Goal: Information Seeking & Learning: Learn about a topic

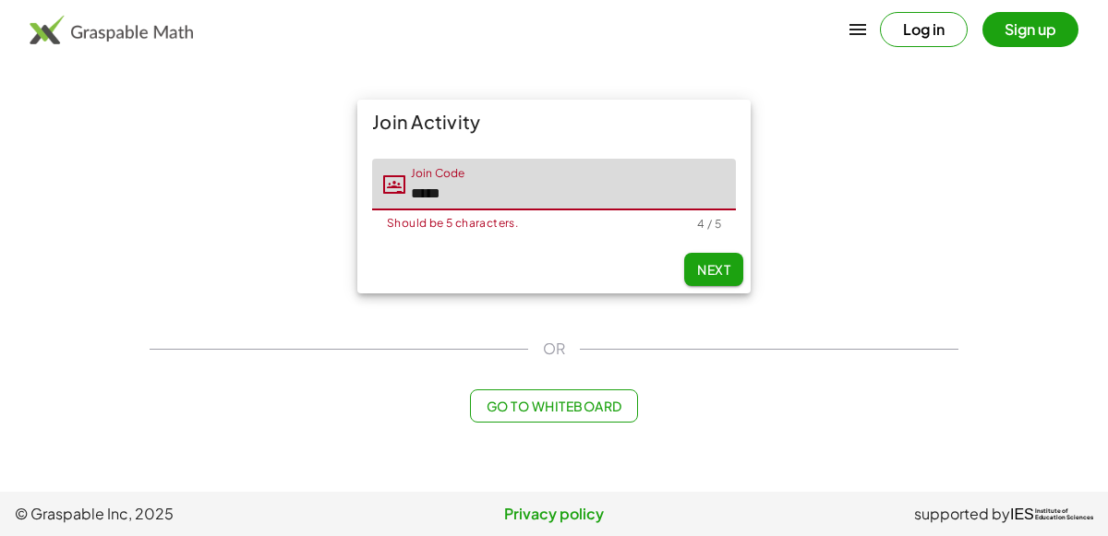
type input "*****"
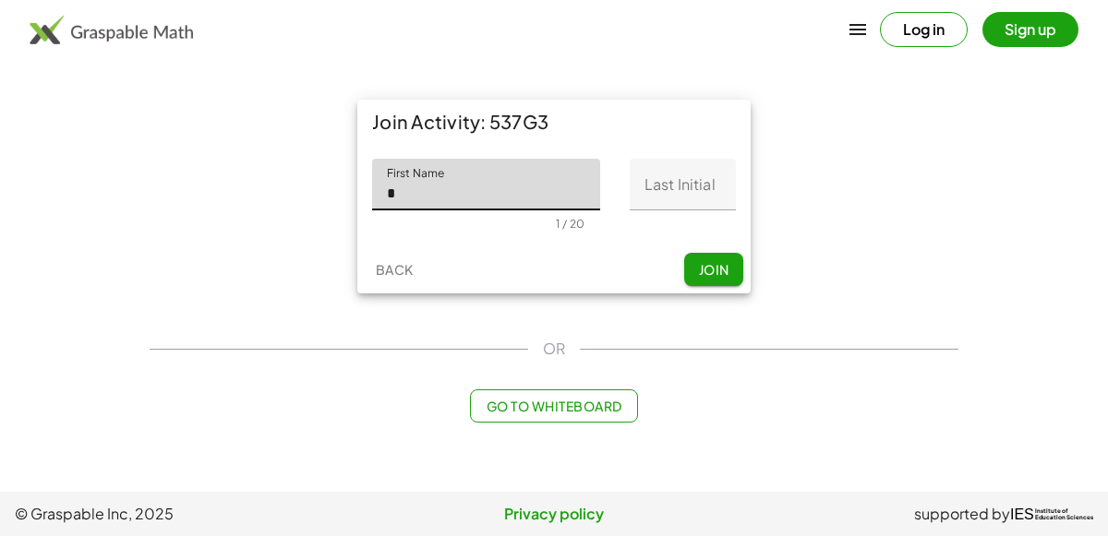
type input "*"
click at [667, 194] on input "Last Initial" at bounding box center [683, 185] width 106 height 52
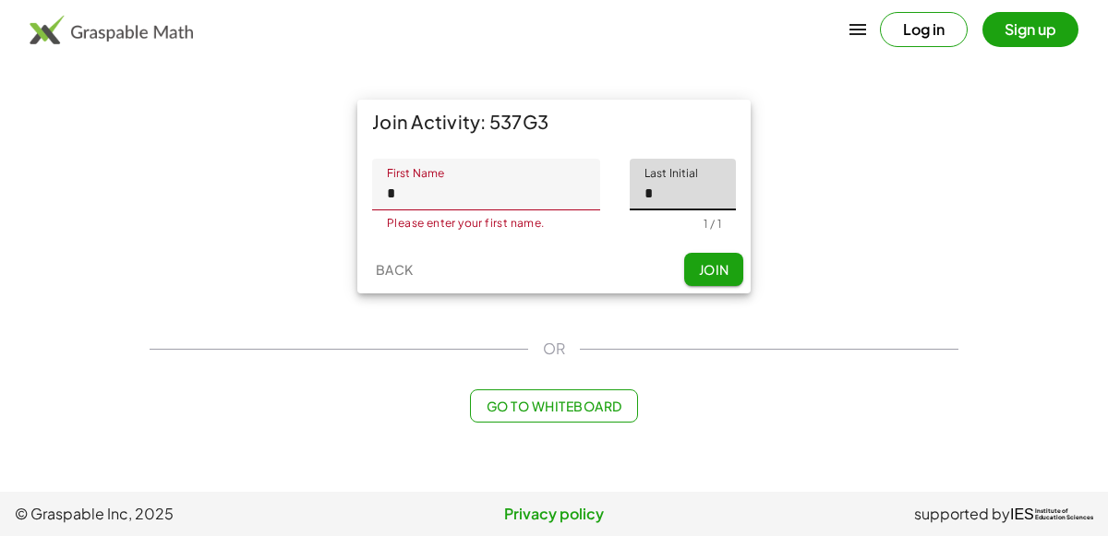
type input "*"
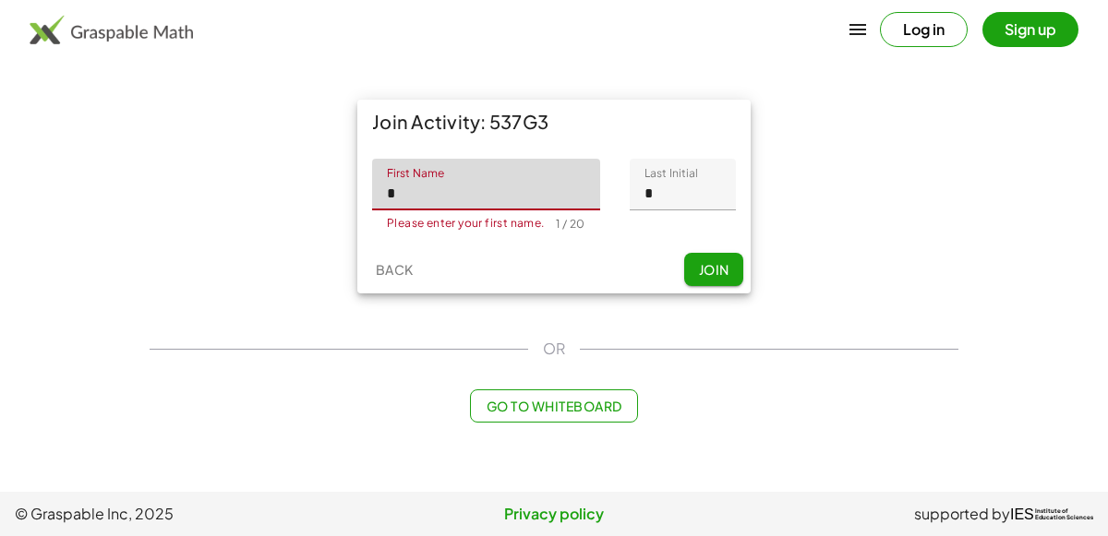
click at [548, 183] on input "*" at bounding box center [486, 185] width 228 height 52
type input "********"
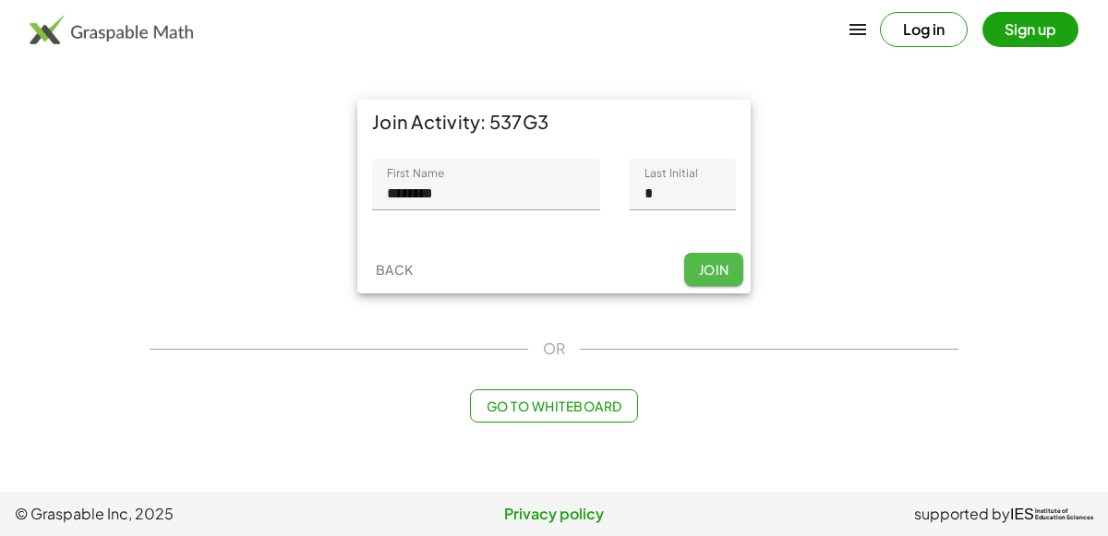
click at [716, 257] on button "Join" at bounding box center [713, 269] width 59 height 33
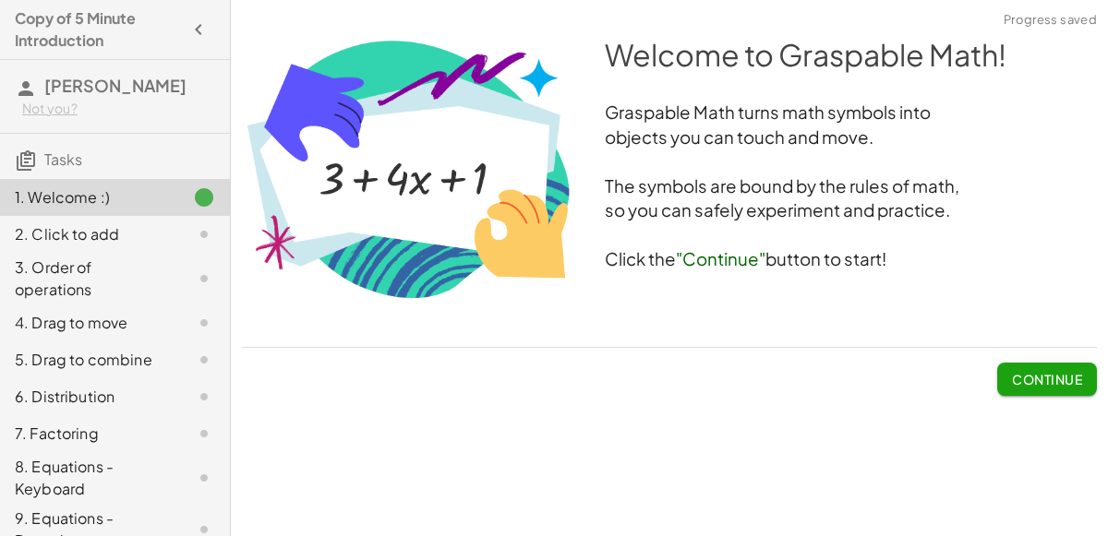
click at [0, 0] on div "Welcome to Graspable Math! Graspable Math turns math symbols into objects you c…" at bounding box center [0, 0] width 0 height 0
click at [1046, 389] on button "Continue" at bounding box center [1047, 379] width 100 height 33
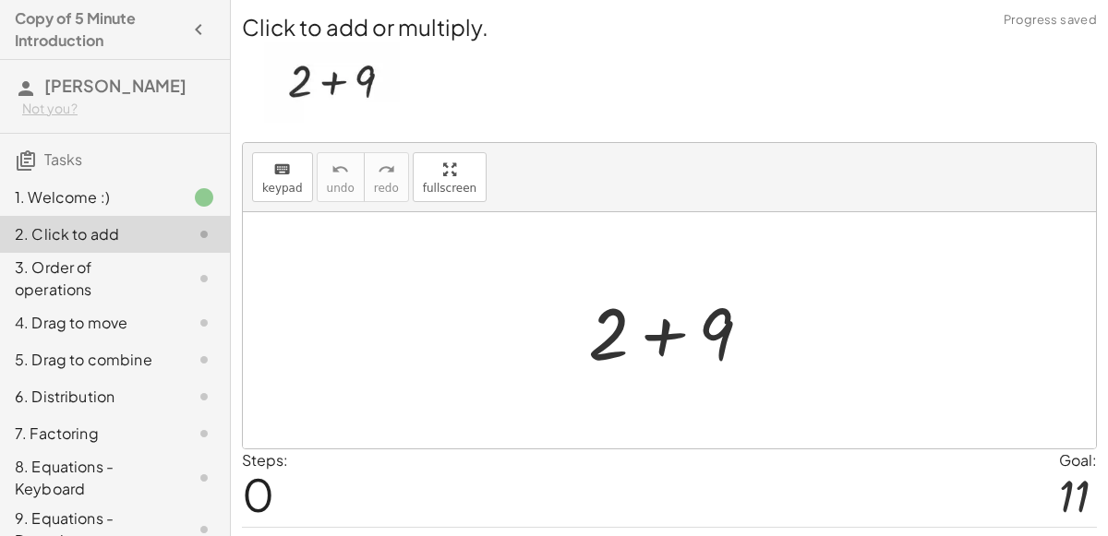
scroll to position [47, 0]
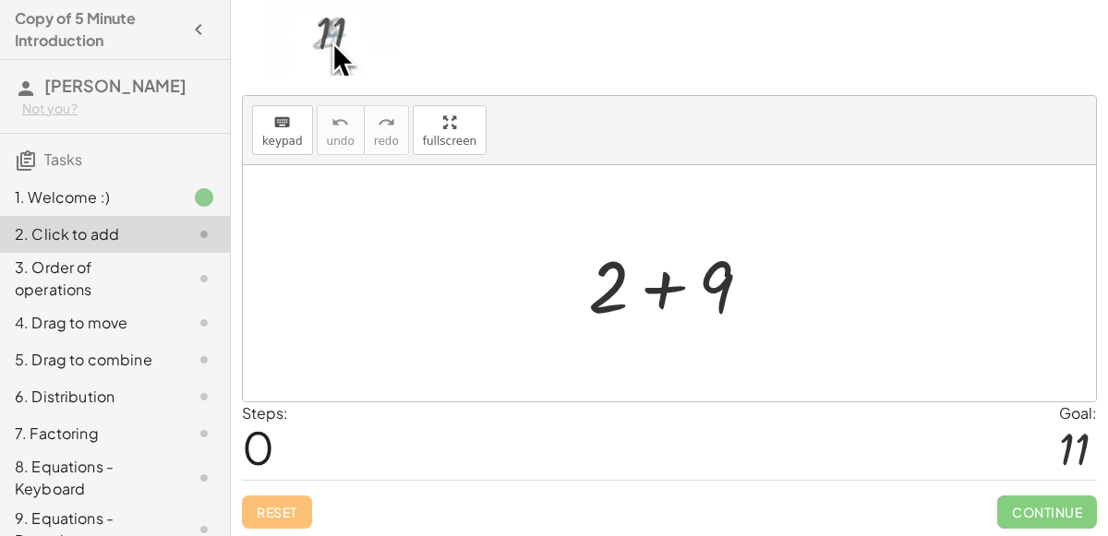
click at [838, 305] on div at bounding box center [669, 283] width 853 height 236
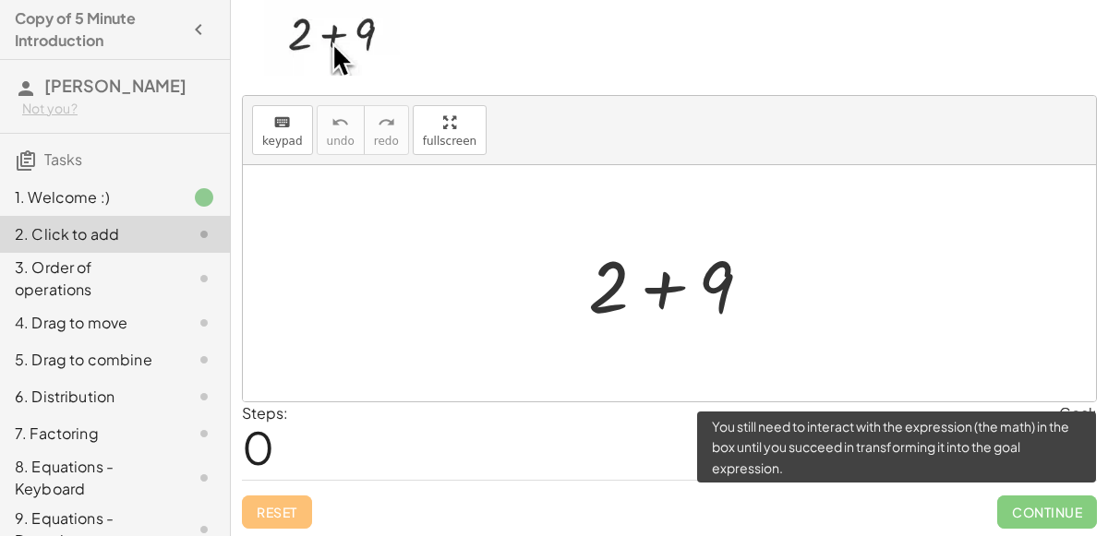
click at [1054, 506] on span "Continue" at bounding box center [1047, 512] width 100 height 33
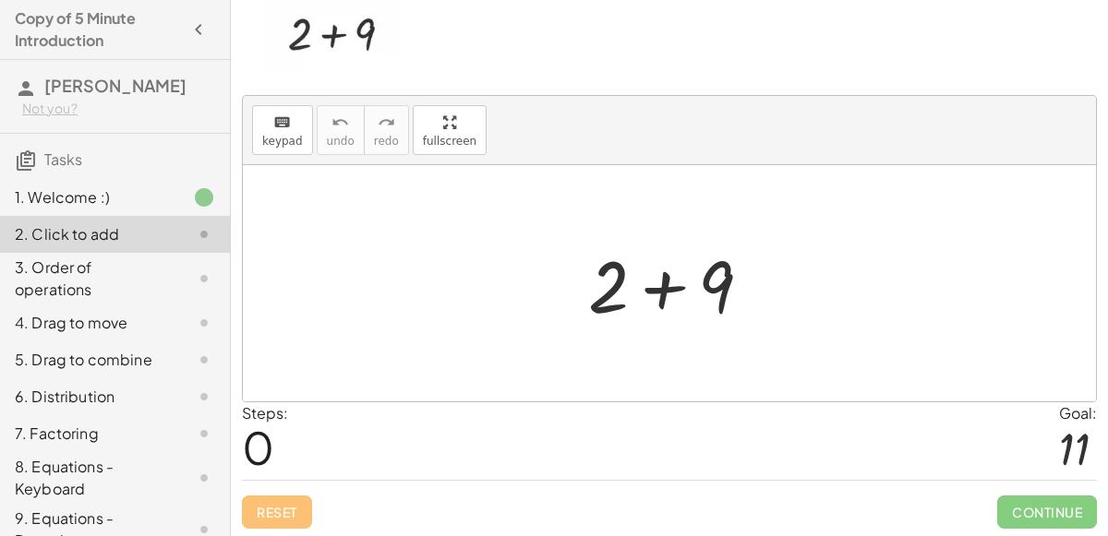
click at [660, 289] on div at bounding box center [677, 283] width 197 height 95
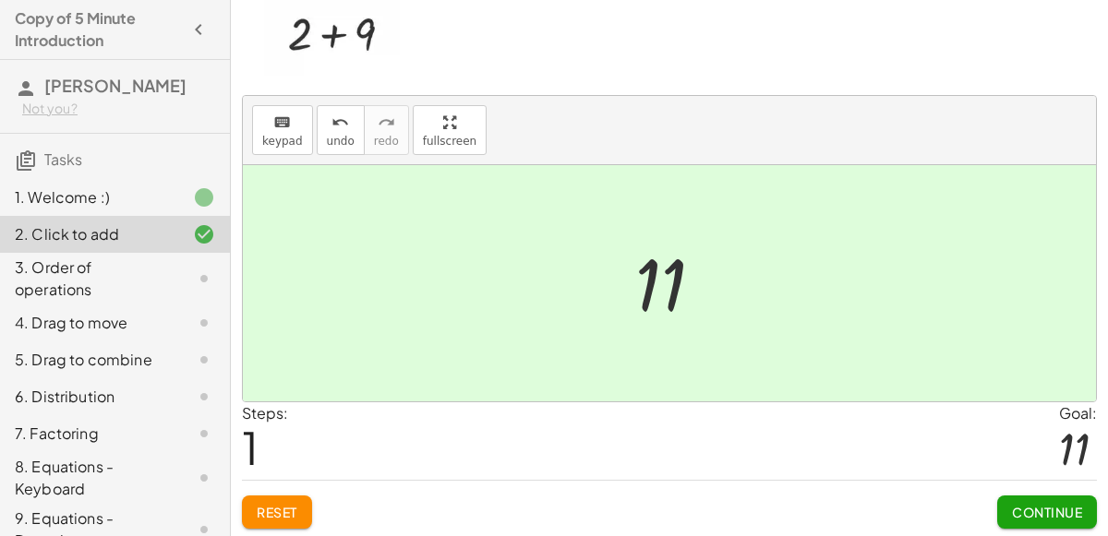
click at [1038, 504] on span "Continue" at bounding box center [1047, 512] width 70 height 17
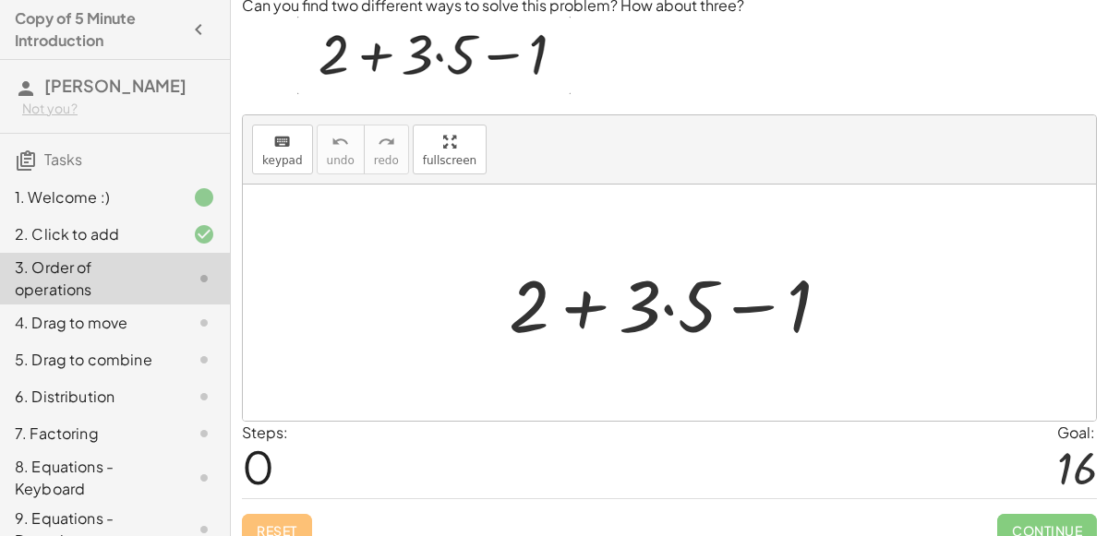
click at [584, 305] on div at bounding box center [676, 303] width 355 height 95
click at [663, 308] on div at bounding box center [676, 303] width 355 height 95
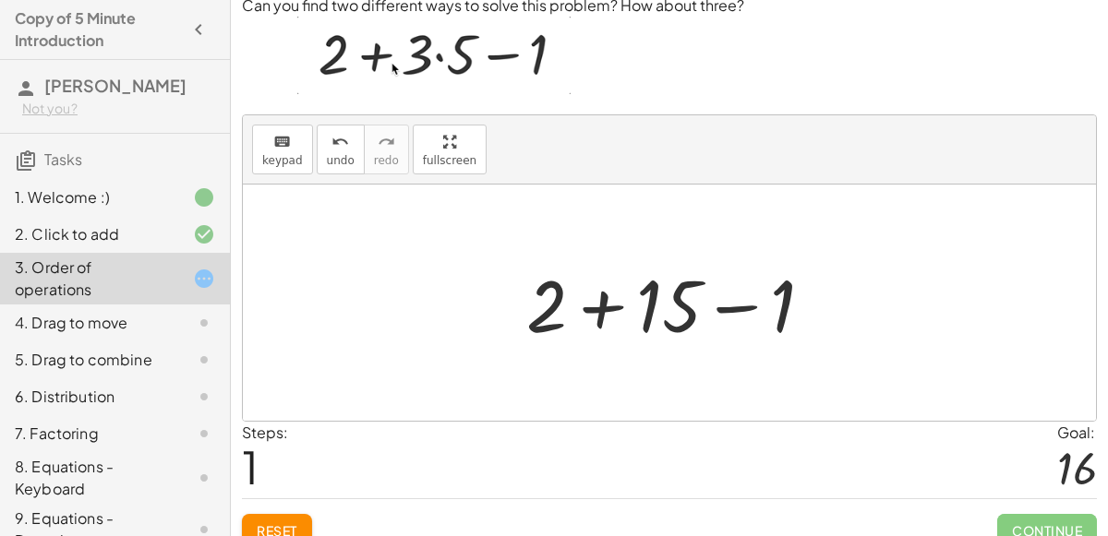
click at [610, 308] on div at bounding box center [677, 303] width 320 height 95
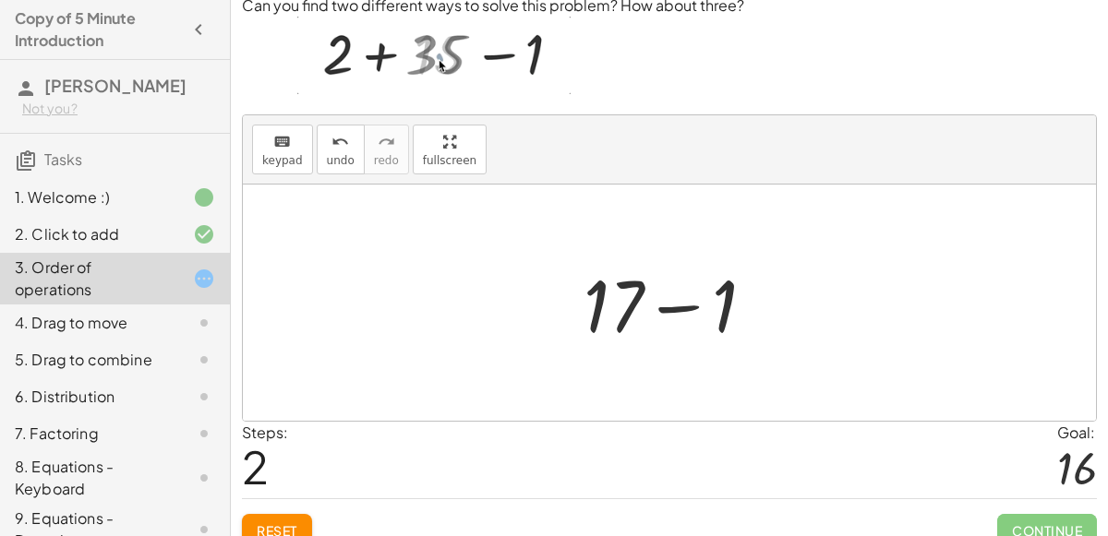
click at [663, 304] on div at bounding box center [676, 303] width 205 height 95
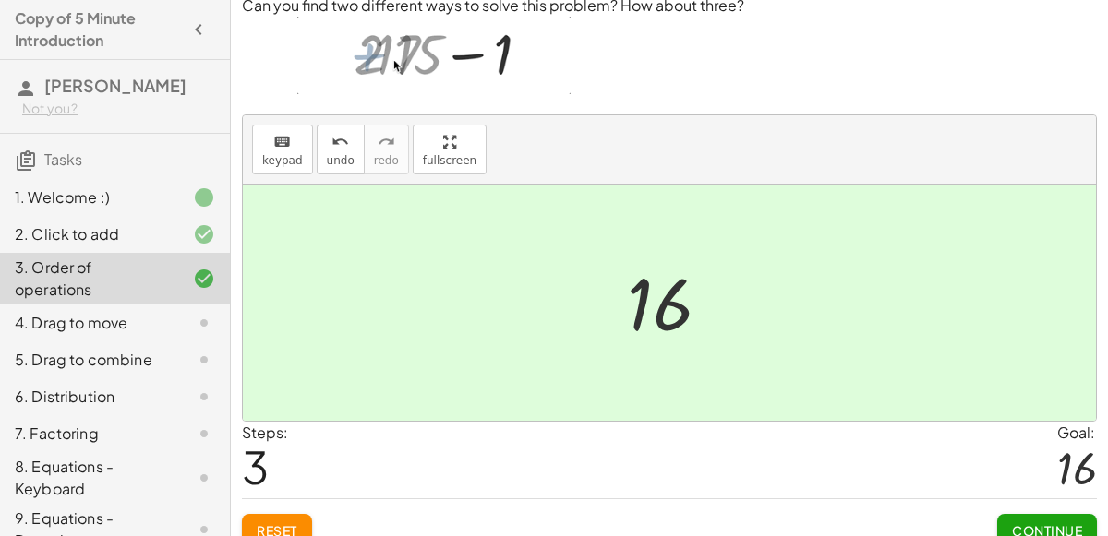
click at [1028, 523] on span "Continue" at bounding box center [1047, 531] width 70 height 17
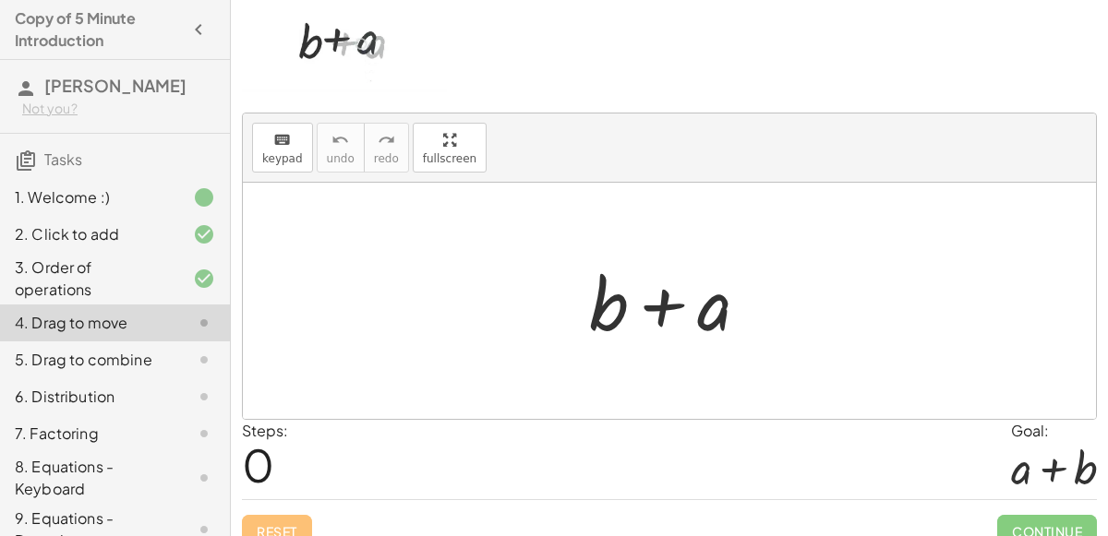
click at [670, 301] on div at bounding box center [676, 301] width 193 height 95
click at [599, 301] on div at bounding box center [676, 301] width 193 height 95
click at [684, 307] on div at bounding box center [676, 301] width 193 height 95
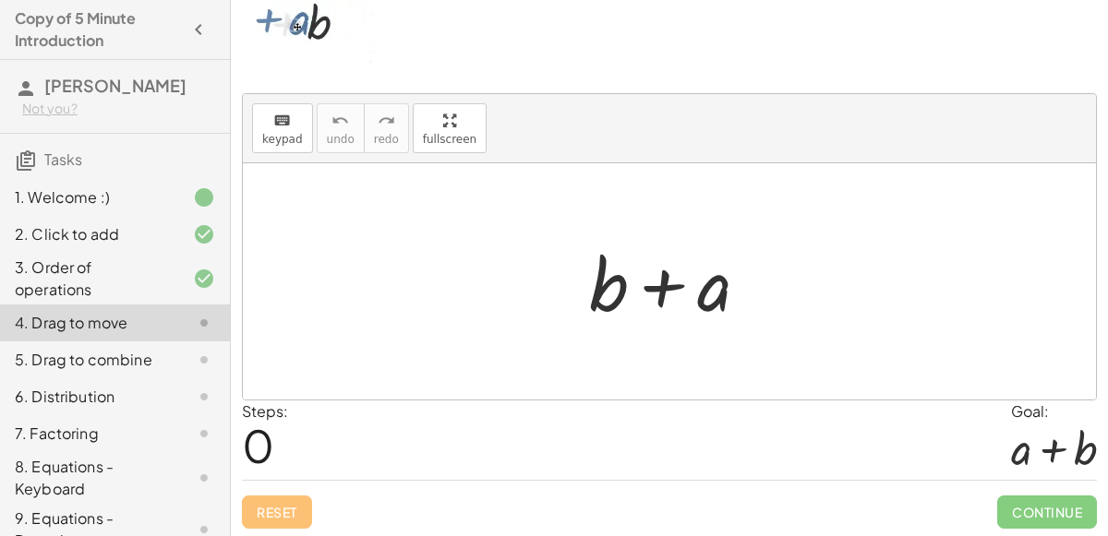
scroll to position [63, 0]
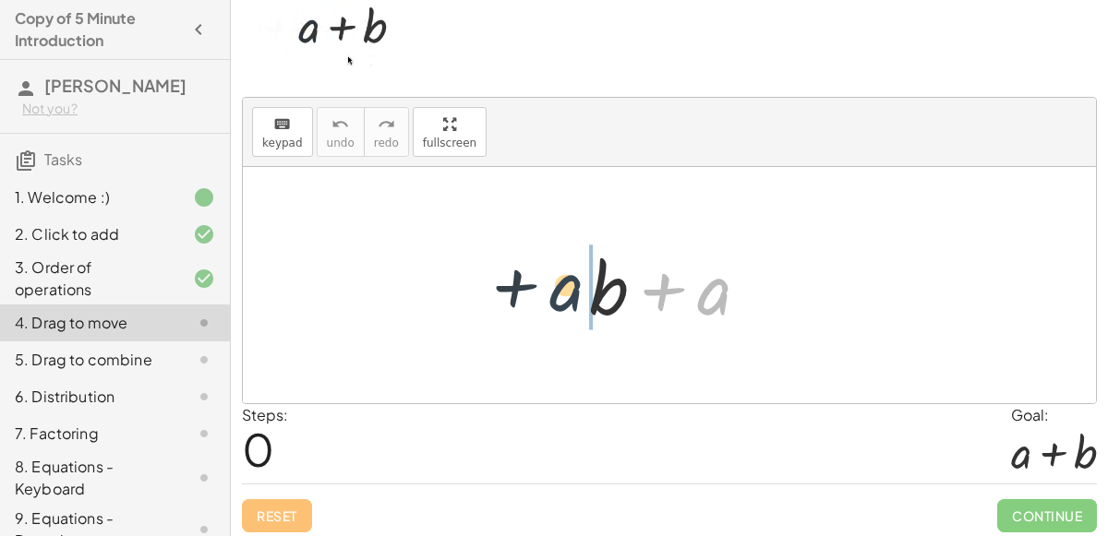
drag, startPoint x: 717, startPoint y: 296, endPoint x: 564, endPoint y: 294, distance: 153.3
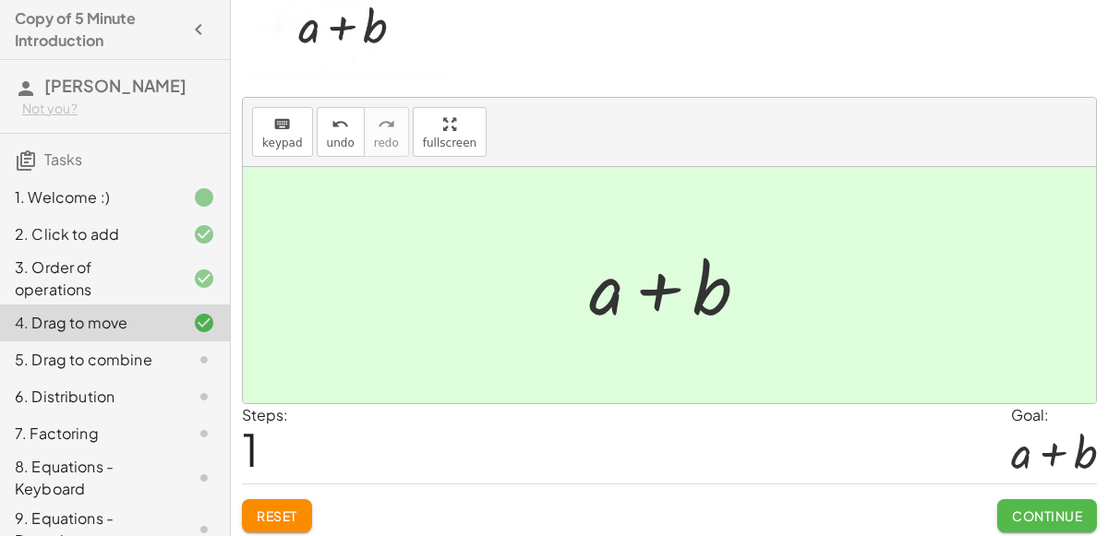
click at [1040, 517] on span "Continue" at bounding box center [1047, 516] width 70 height 17
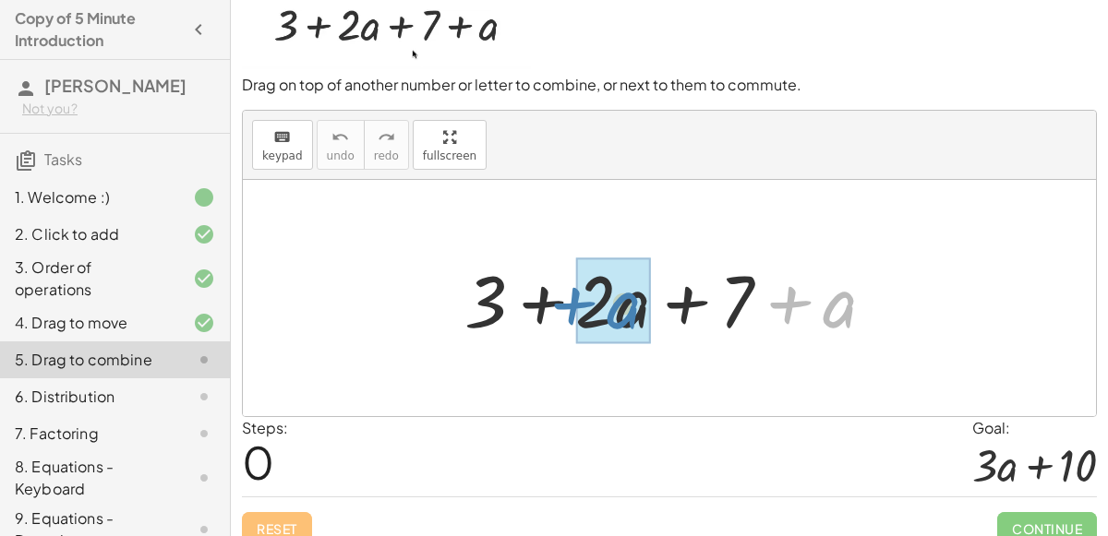
drag, startPoint x: 812, startPoint y: 300, endPoint x: 605, endPoint y: 300, distance: 207.7
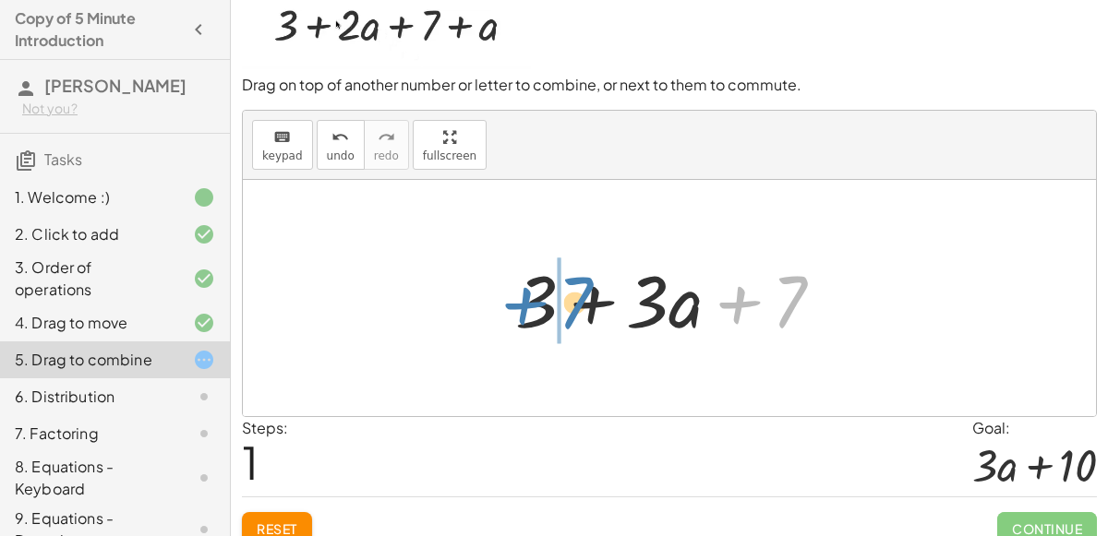
drag, startPoint x: 776, startPoint y: 301, endPoint x: 567, endPoint y: 306, distance: 209.6
click at [567, 306] on div at bounding box center [677, 298] width 342 height 95
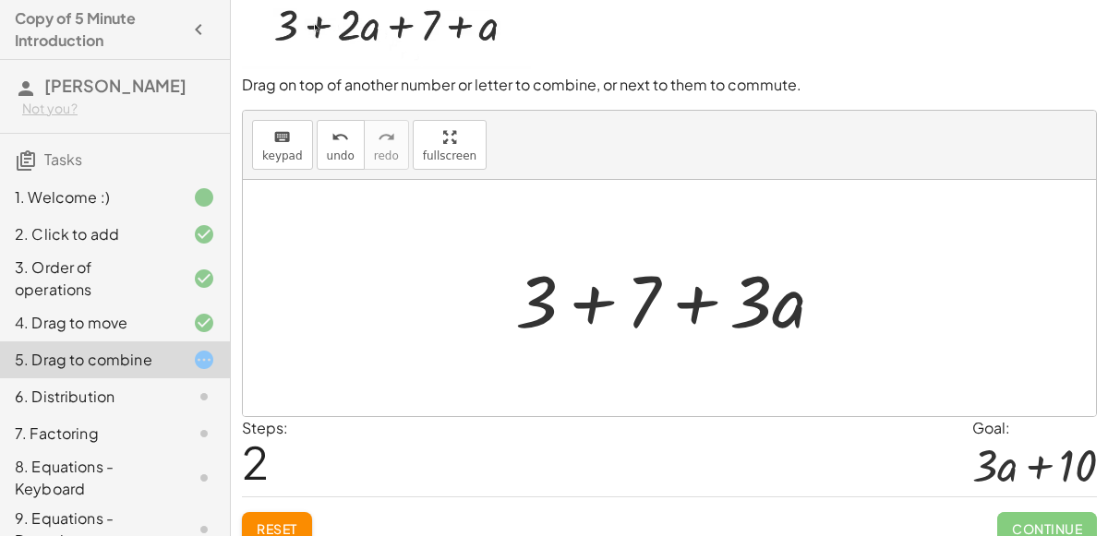
click at [582, 300] on div at bounding box center [677, 298] width 342 height 95
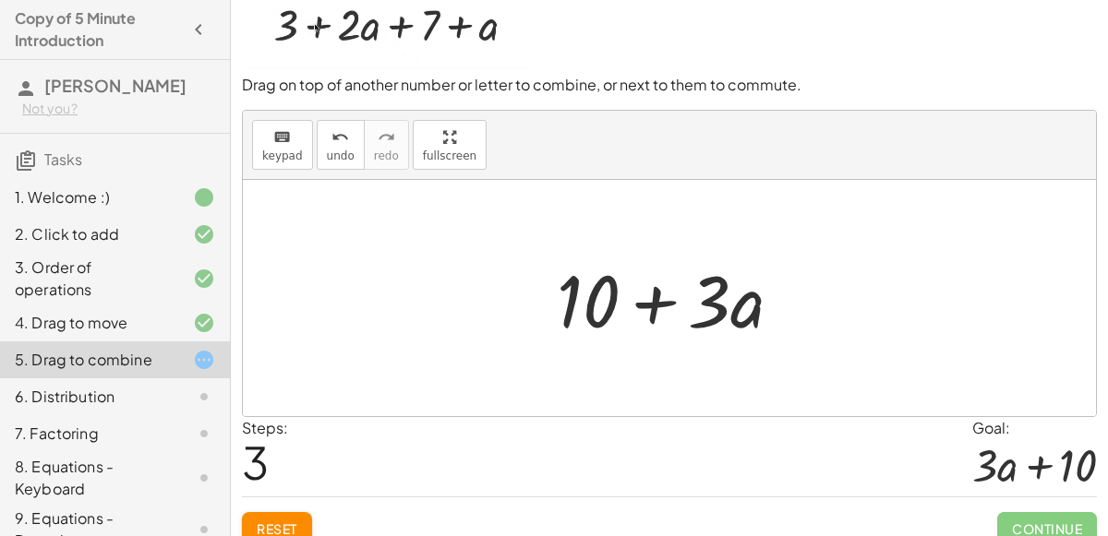
click at [1015, 508] on div "Continue" at bounding box center [1047, 522] width 100 height 48
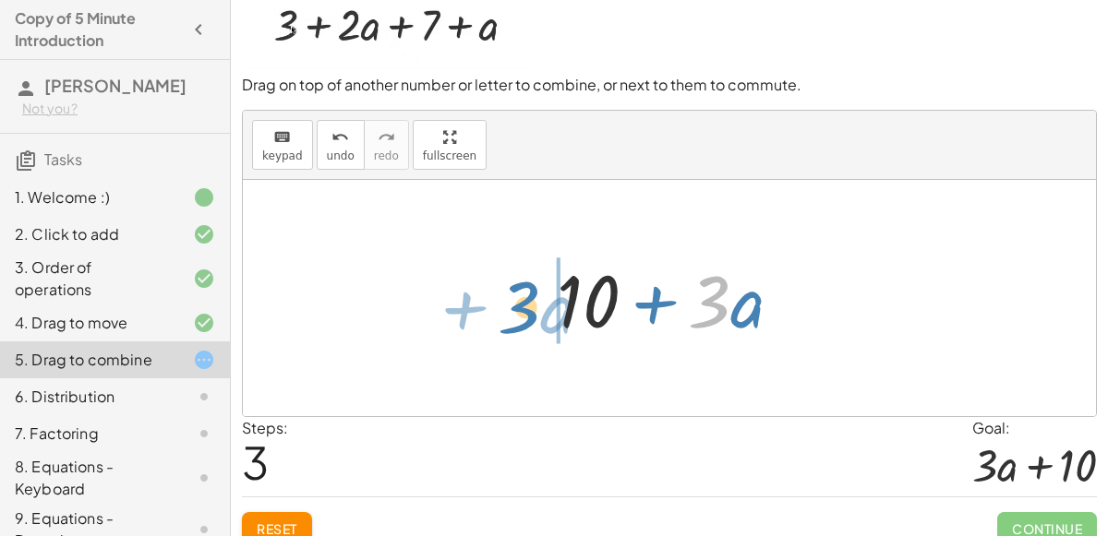
drag, startPoint x: 707, startPoint y: 295, endPoint x: 493, endPoint y: 304, distance: 214.4
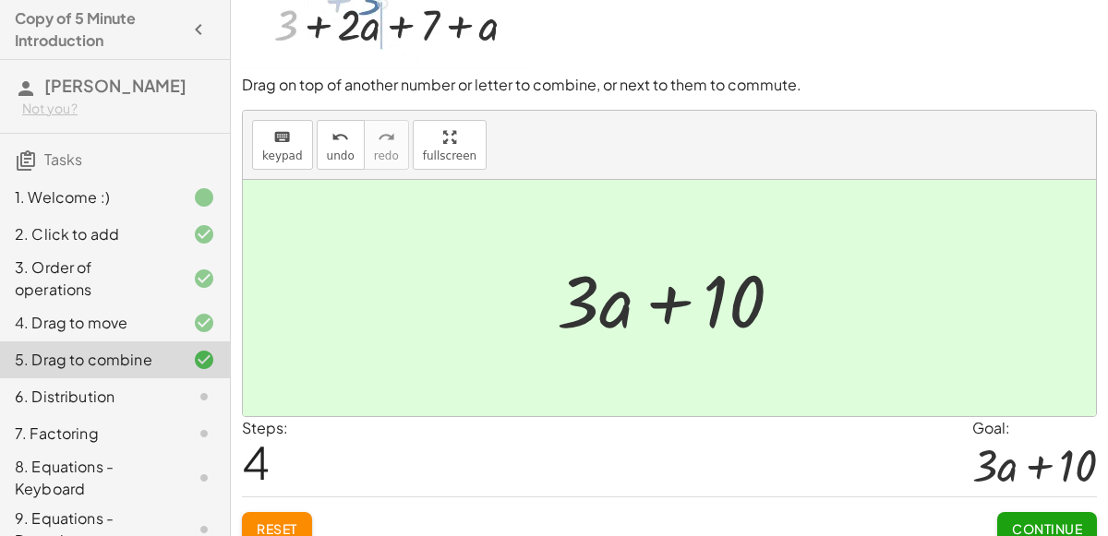
click at [1026, 515] on button "Continue" at bounding box center [1047, 528] width 100 height 33
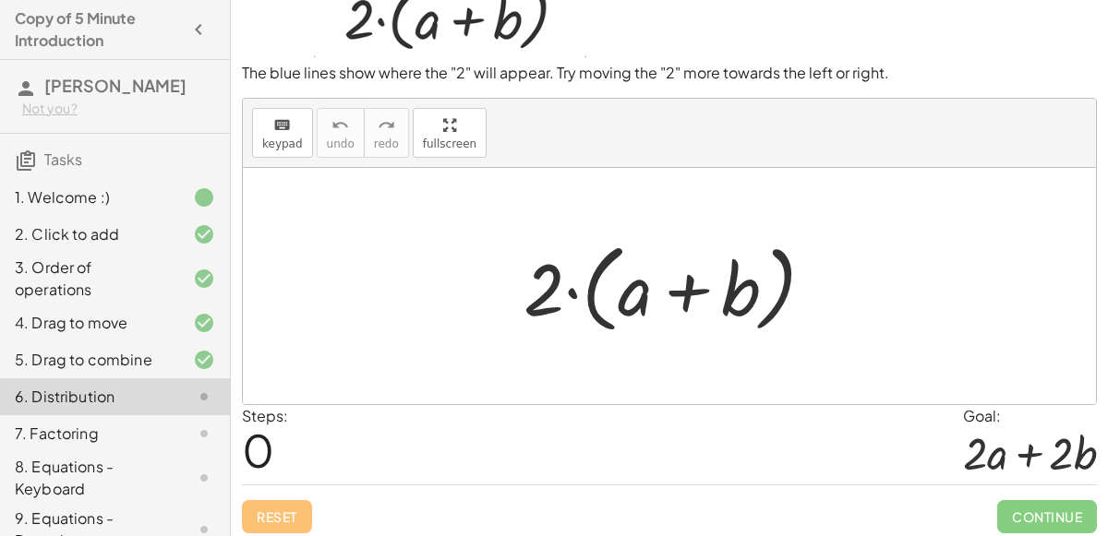
click at [683, 297] on div at bounding box center [676, 287] width 324 height 106
drag, startPoint x: 551, startPoint y: 288, endPoint x: 638, endPoint y: 293, distance: 86.9
click at [638, 293] on div at bounding box center [676, 287] width 324 height 106
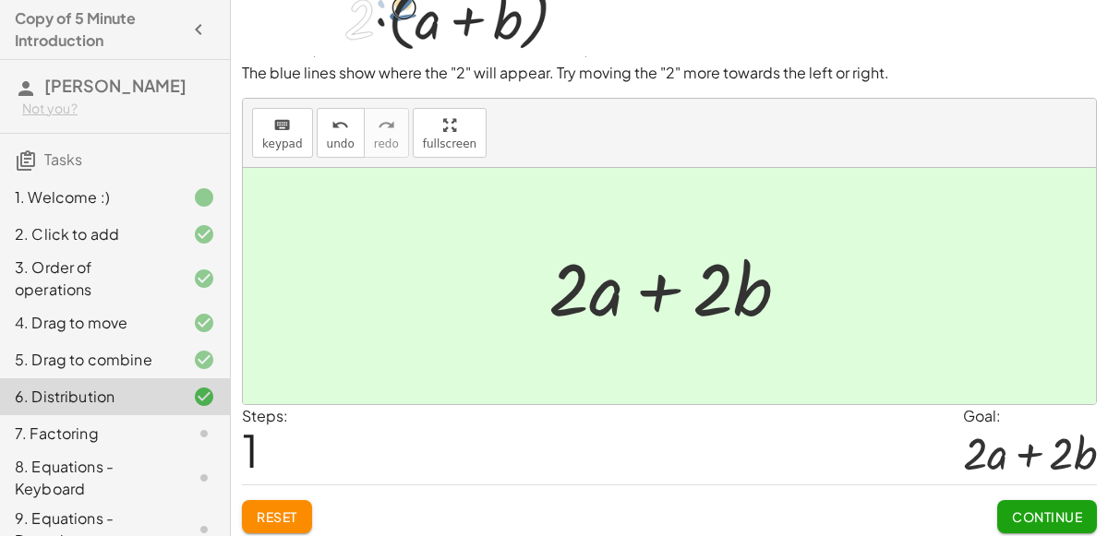
click at [1036, 514] on span "Continue" at bounding box center [1047, 517] width 70 height 17
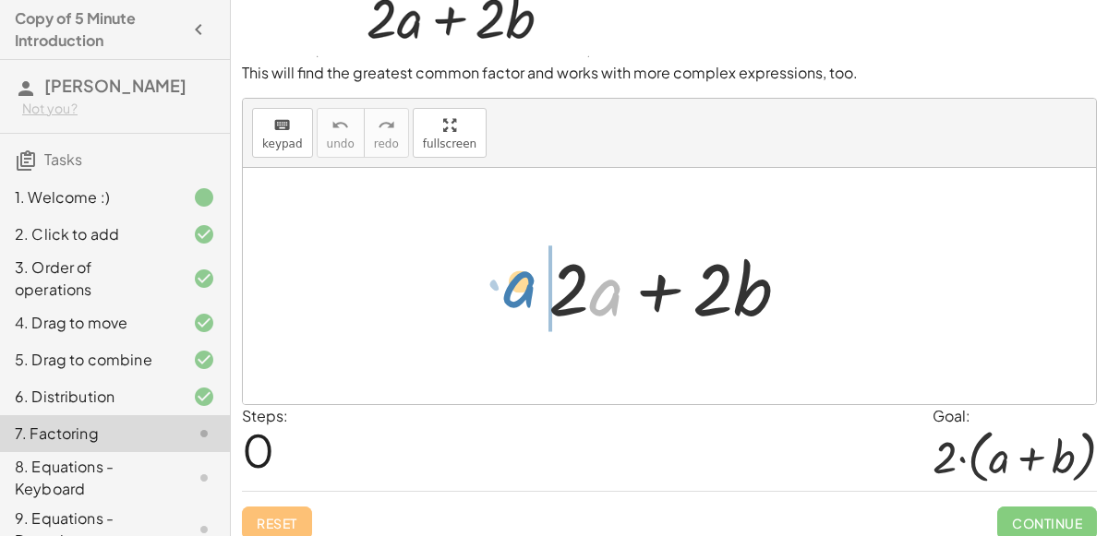
drag, startPoint x: 593, startPoint y: 294, endPoint x: 507, endPoint y: 283, distance: 86.5
click at [507, 283] on div "· a + · 2 · a + · 2 · b" at bounding box center [669, 286] width 853 height 236
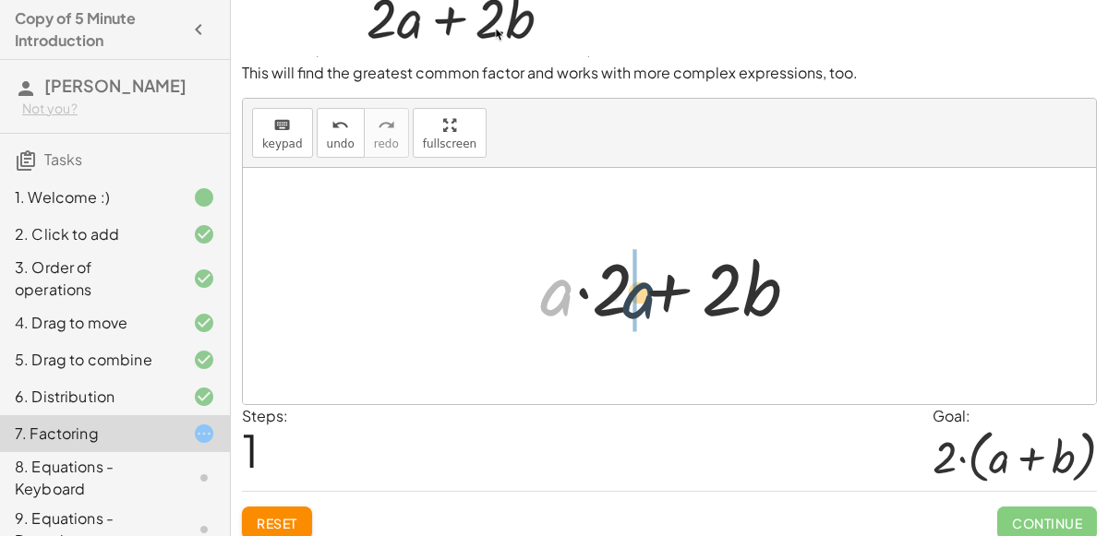
drag, startPoint x: 557, startPoint y: 295, endPoint x: 641, endPoint y: 292, distance: 84.1
click at [641, 292] on div at bounding box center [677, 286] width 292 height 95
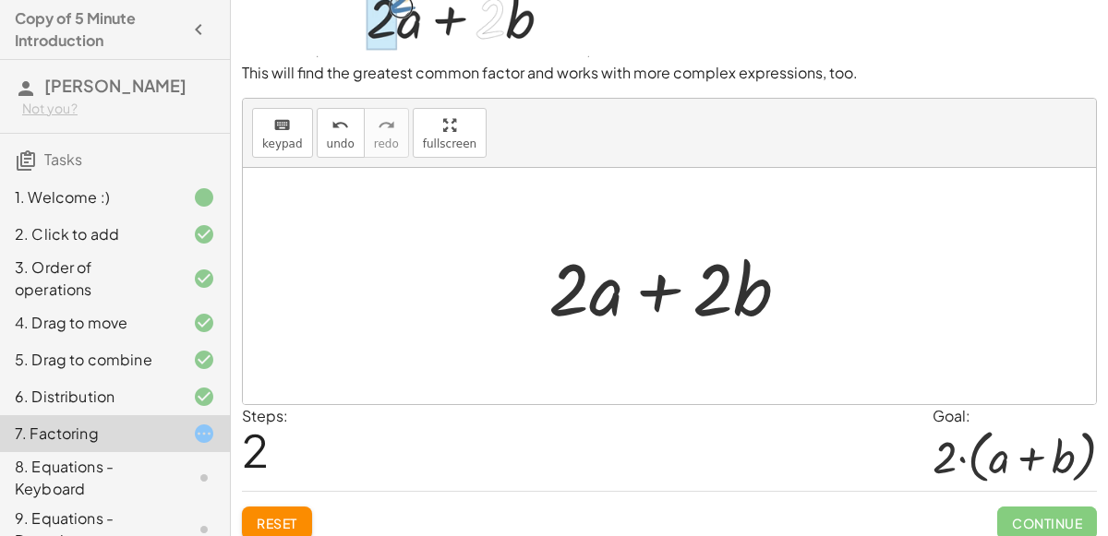
click at [643, 294] on div at bounding box center [676, 286] width 274 height 95
drag, startPoint x: 571, startPoint y: 291, endPoint x: 479, endPoint y: 290, distance: 91.4
click at [659, 294] on div at bounding box center [676, 286] width 274 height 95
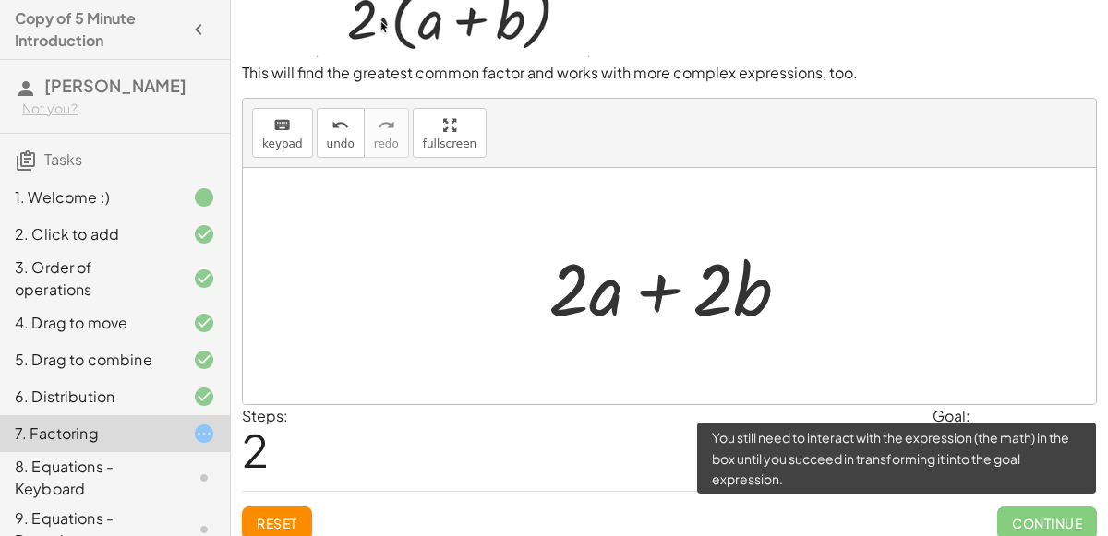
click at [1046, 523] on span "Continue" at bounding box center [1047, 523] width 100 height 33
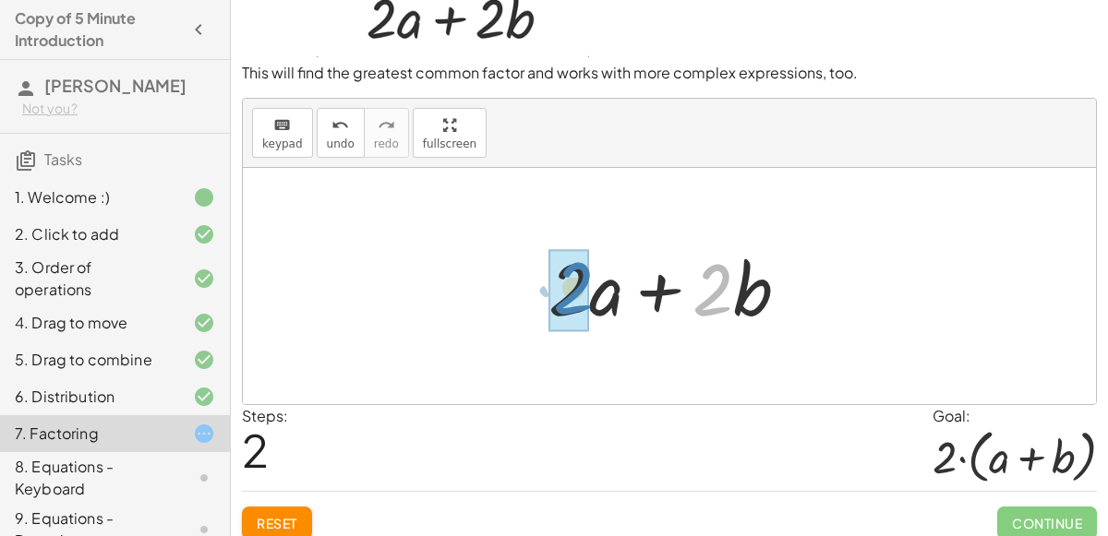
drag, startPoint x: 721, startPoint y: 285, endPoint x: 583, endPoint y: 284, distance: 138.5
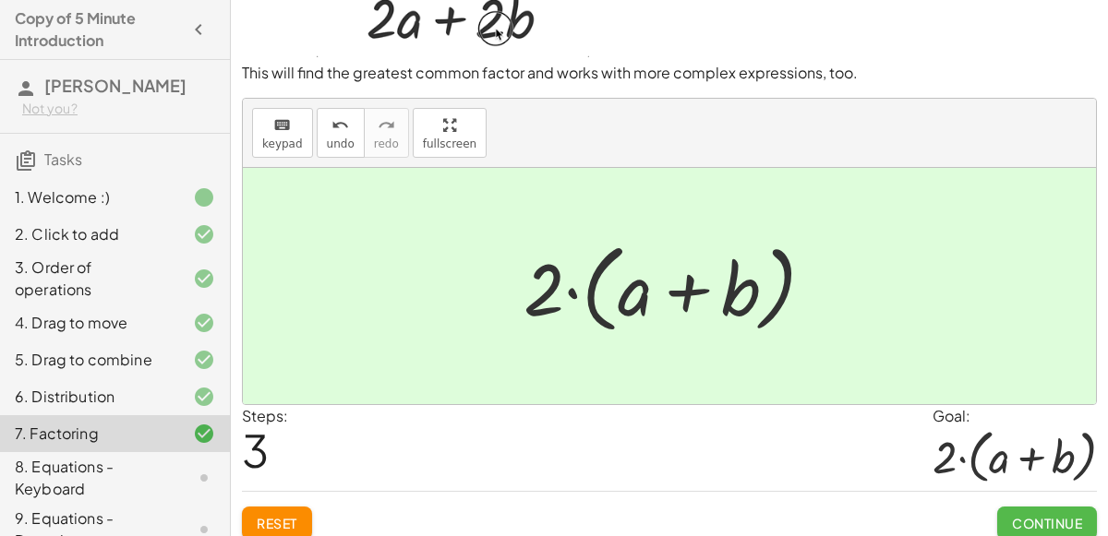
click at [1046, 521] on span "Continue" at bounding box center [1047, 523] width 70 height 17
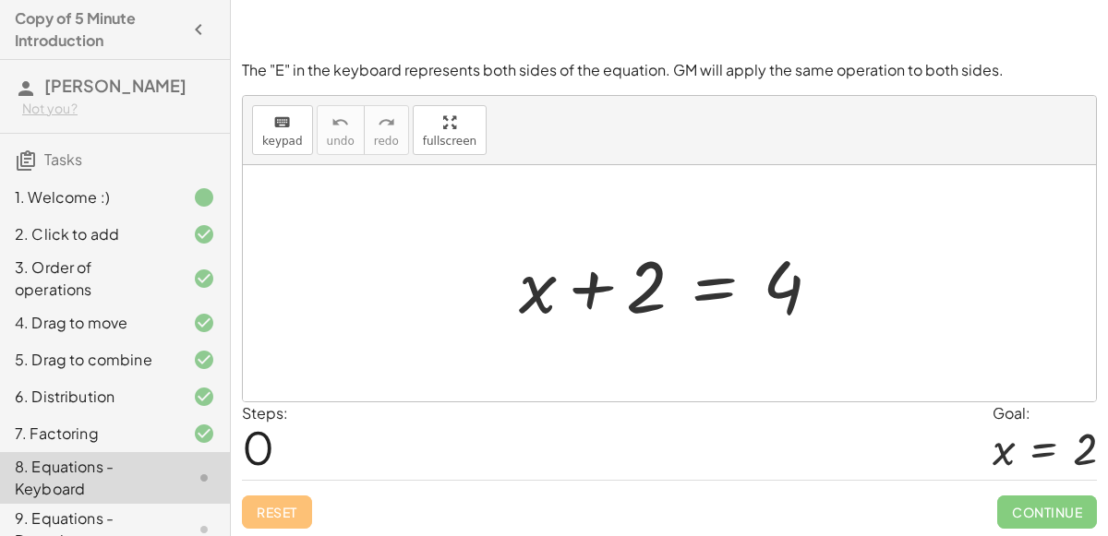
scroll to position [155, 0]
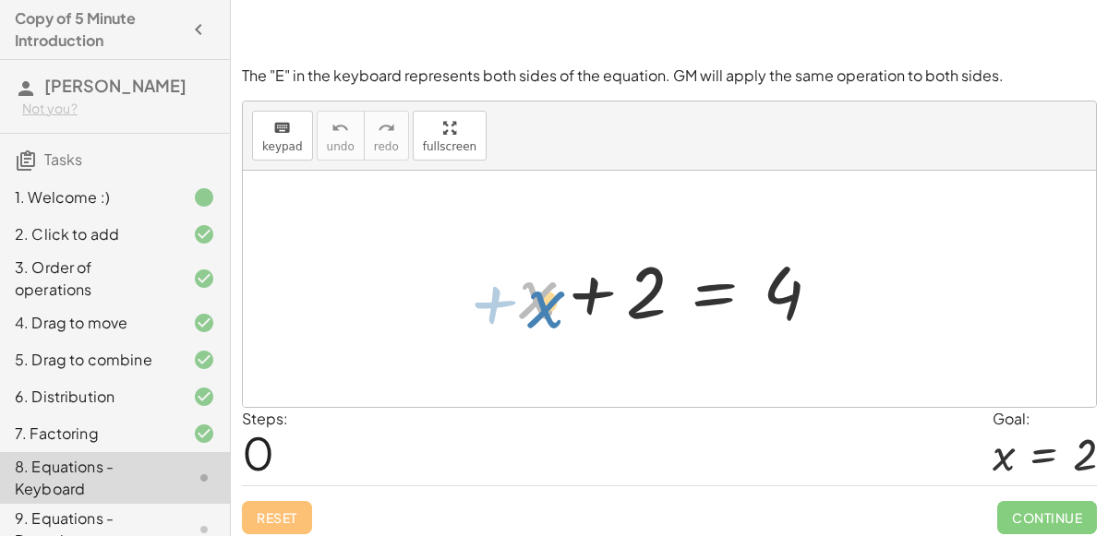
drag, startPoint x: 528, startPoint y: 289, endPoint x: 528, endPoint y: 299, distance: 10.2
click at [528, 299] on div at bounding box center [677, 289] width 335 height 95
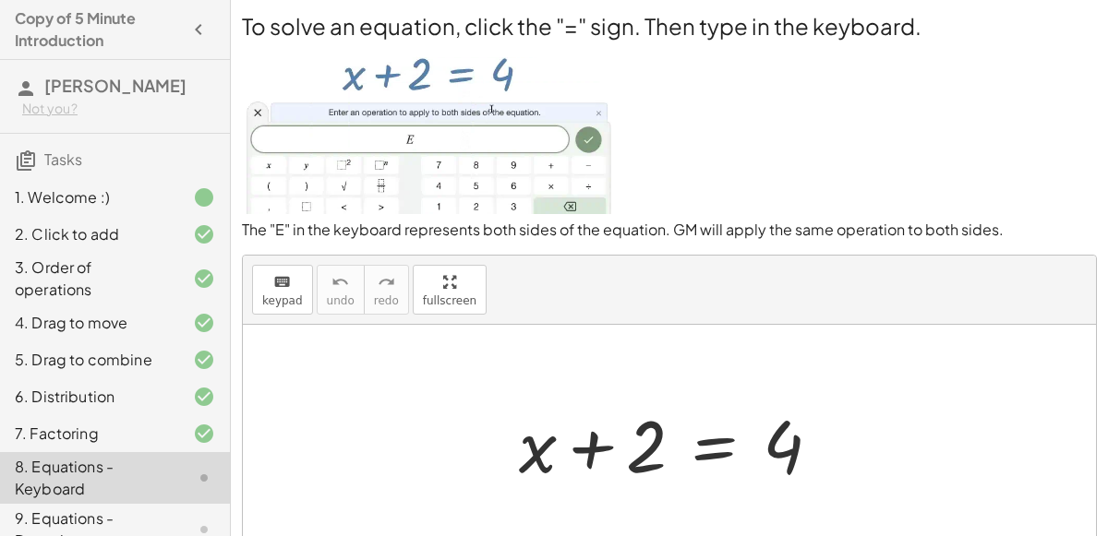
scroll to position [3, 0]
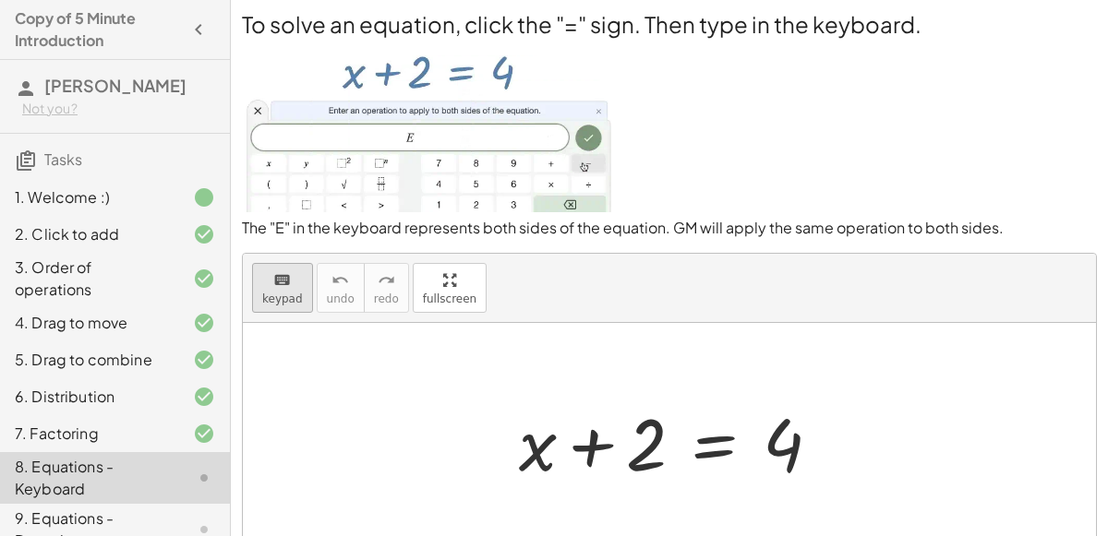
click at [293, 283] on div "keyboard" at bounding box center [282, 280] width 41 height 22
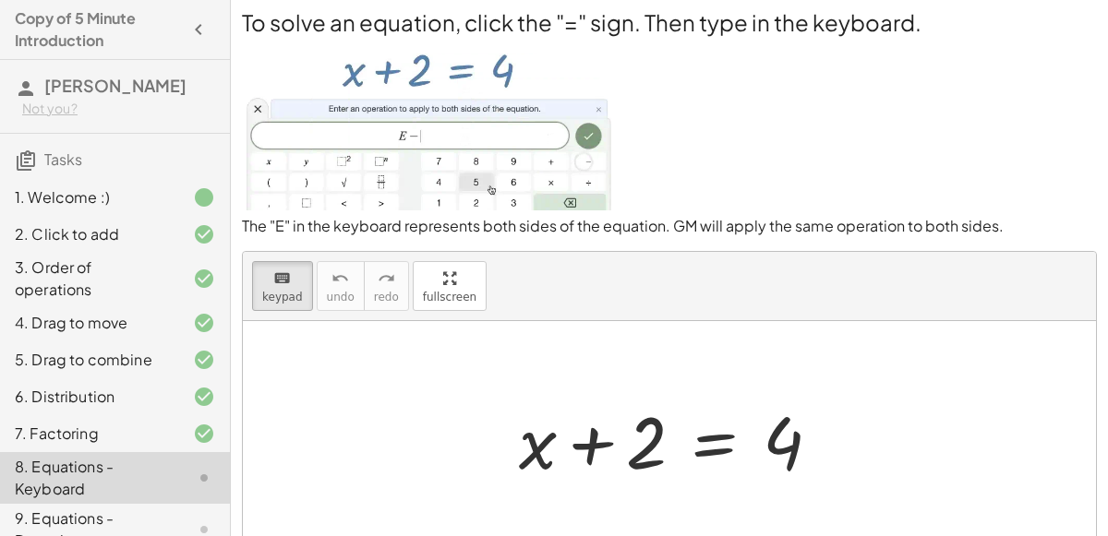
scroll to position [161, 0]
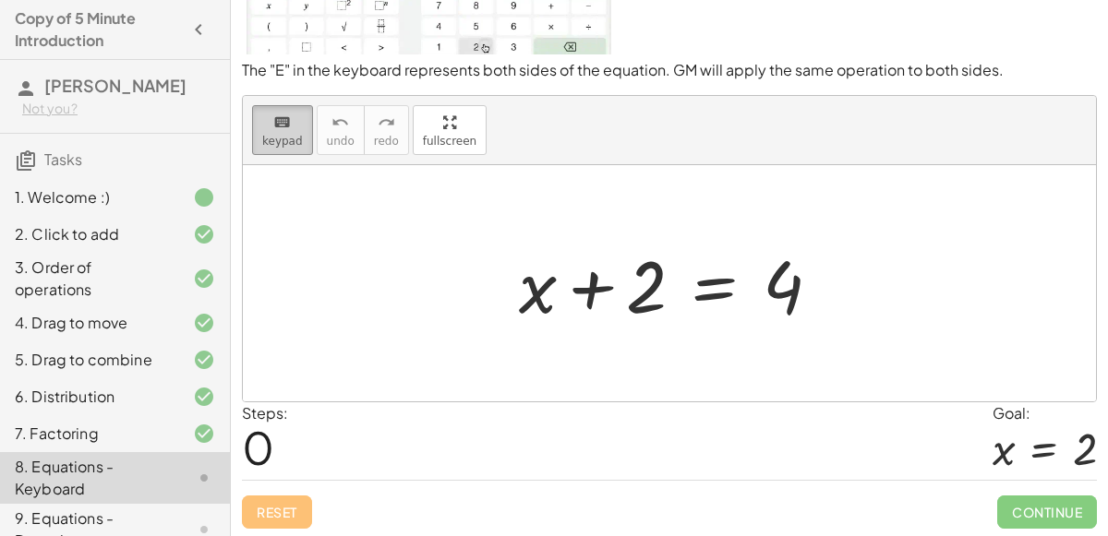
click at [295, 138] on span "keypad" at bounding box center [282, 141] width 41 height 13
click at [294, 137] on span "keypad" at bounding box center [282, 141] width 41 height 13
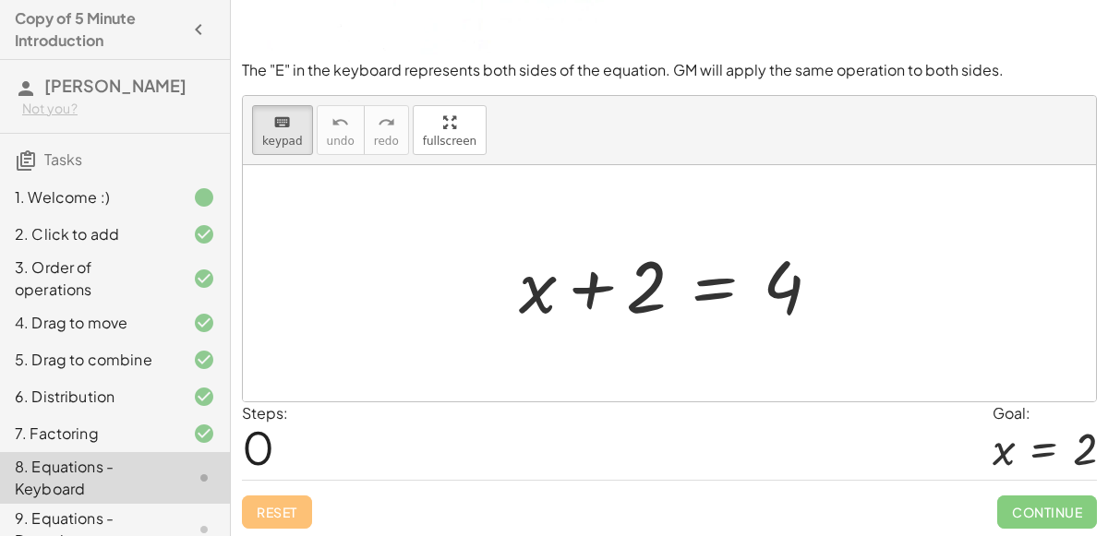
drag, startPoint x: 628, startPoint y: 301, endPoint x: 816, endPoint y: 298, distance: 188.4
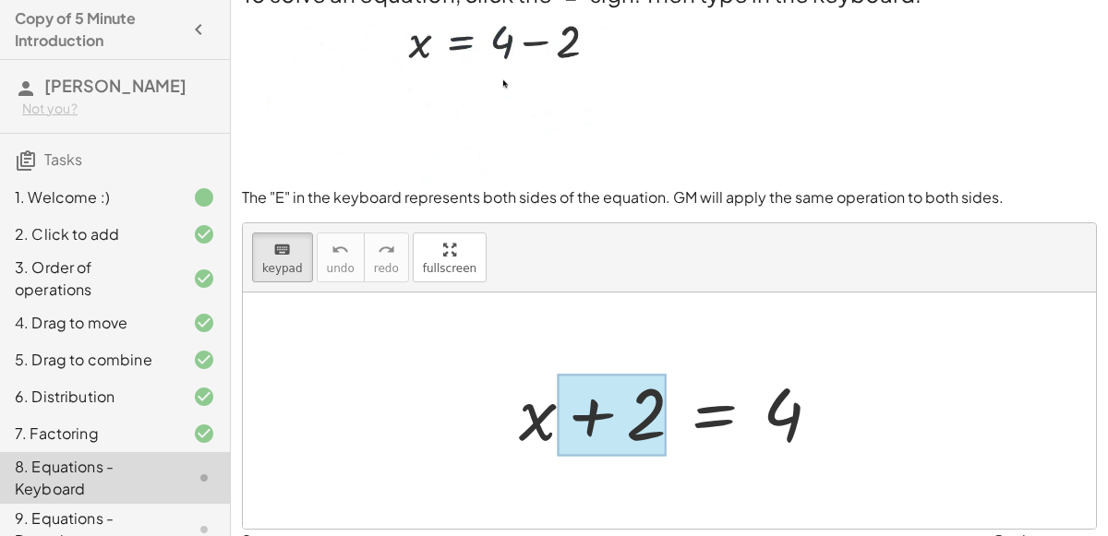
scroll to position [0, 0]
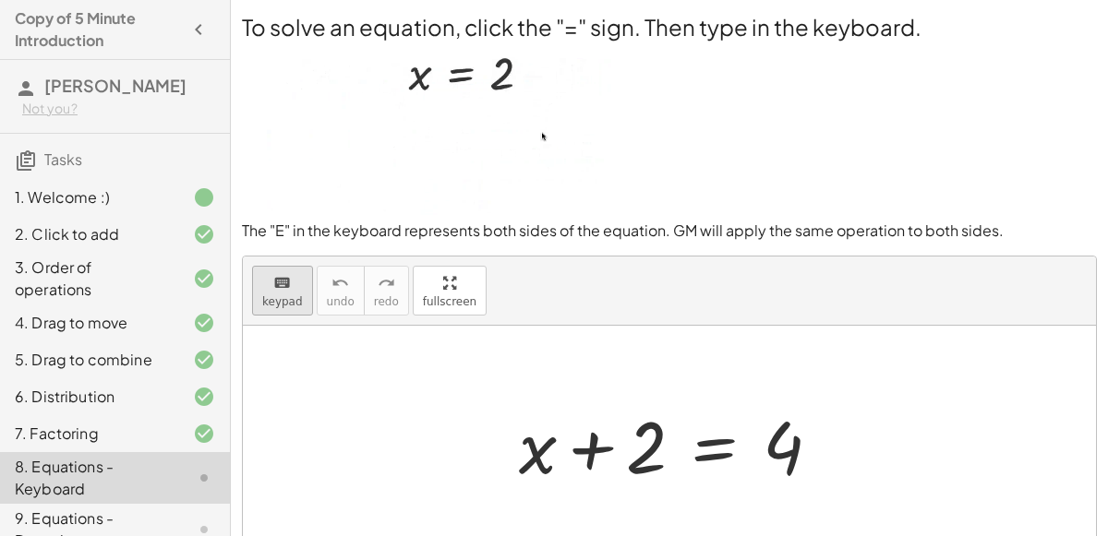
click at [252, 267] on button "keyboard keypad" at bounding box center [282, 291] width 61 height 50
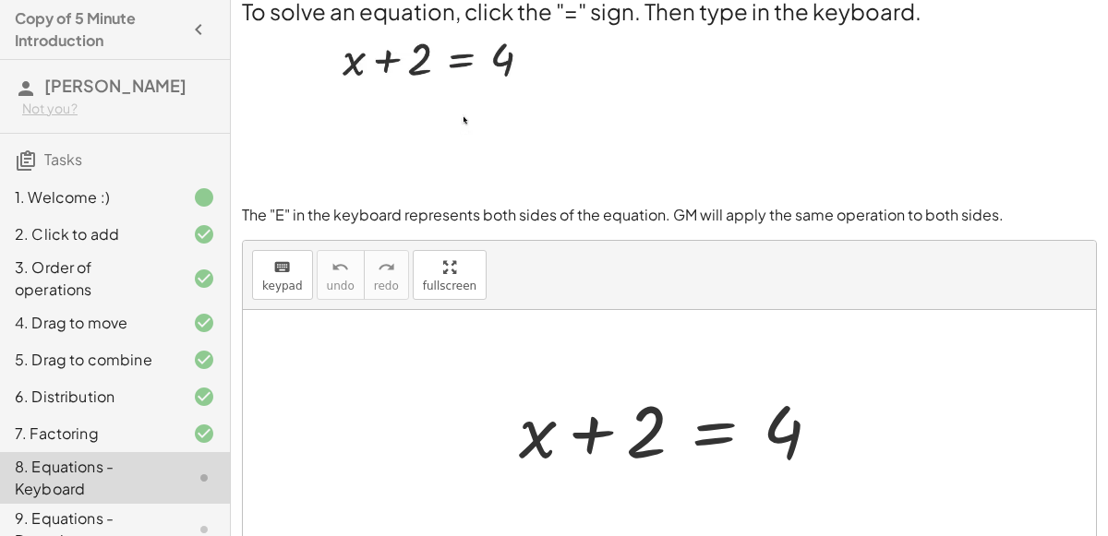
scroll to position [1, 0]
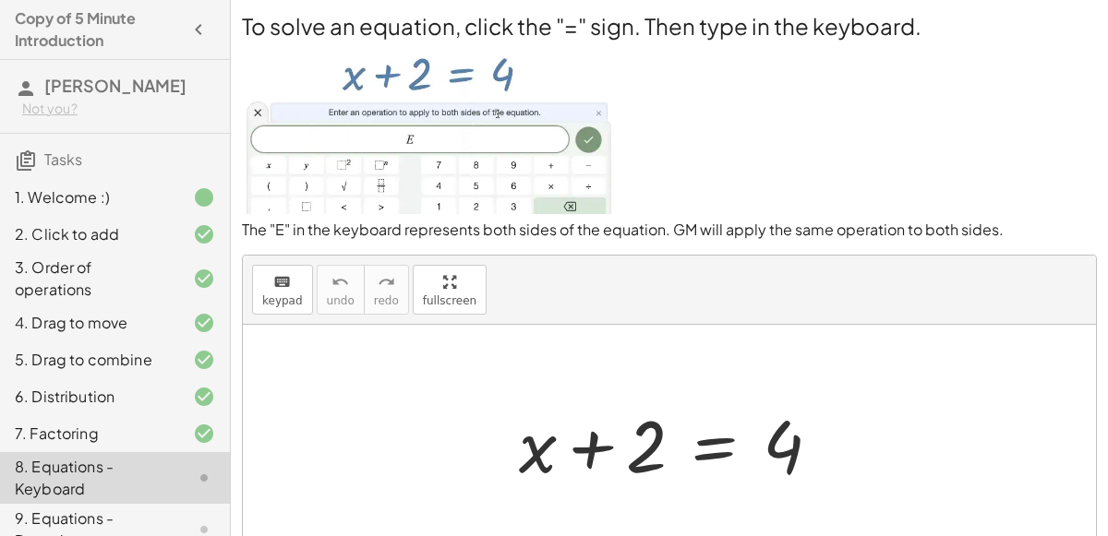
click at [706, 434] on div at bounding box center [677, 443] width 335 height 95
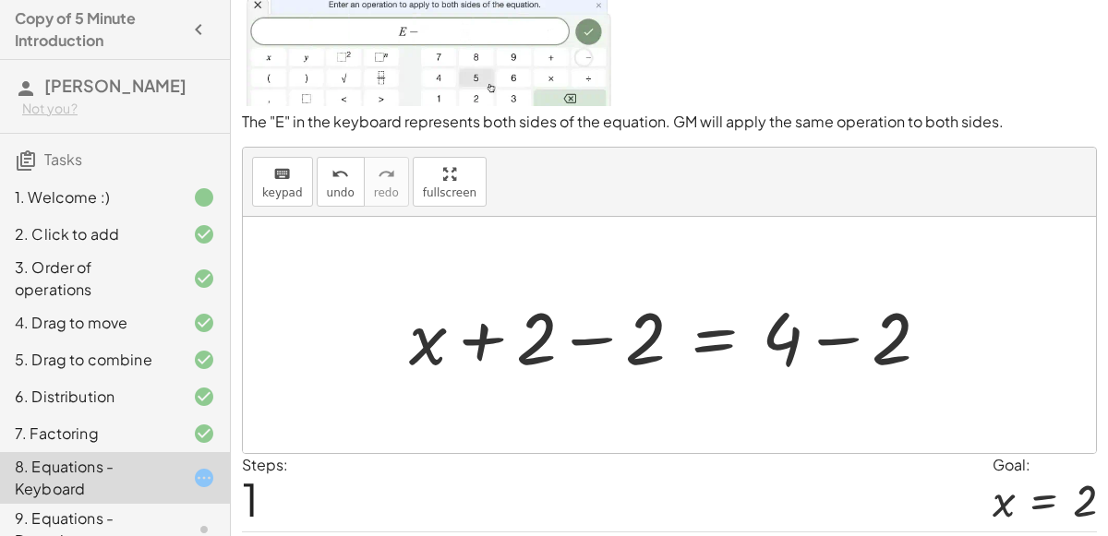
scroll to position [103, 0]
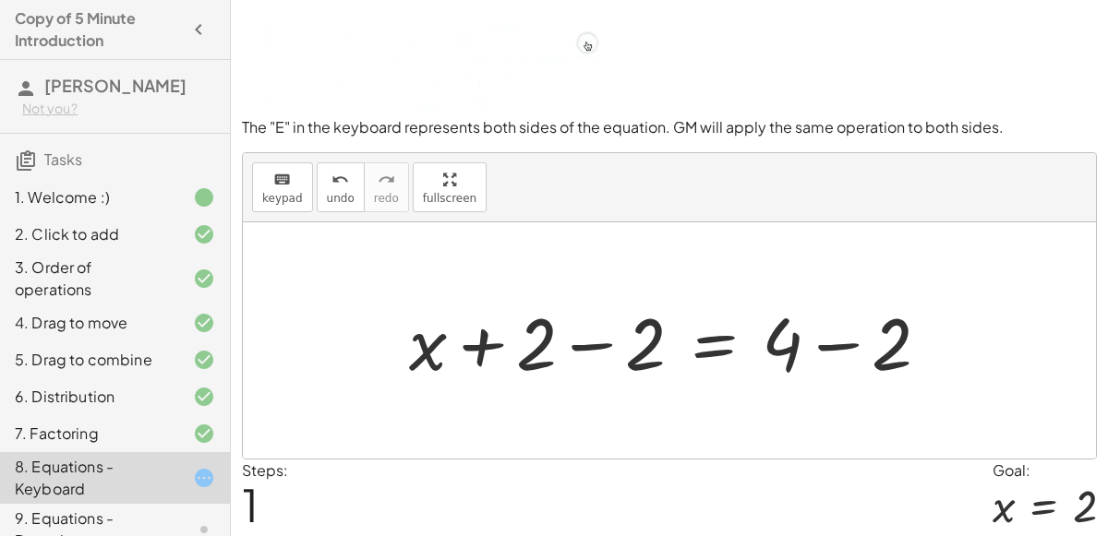
click at [830, 340] on div at bounding box center [677, 341] width 554 height 95
click at [595, 348] on div at bounding box center [622, 341] width 444 height 95
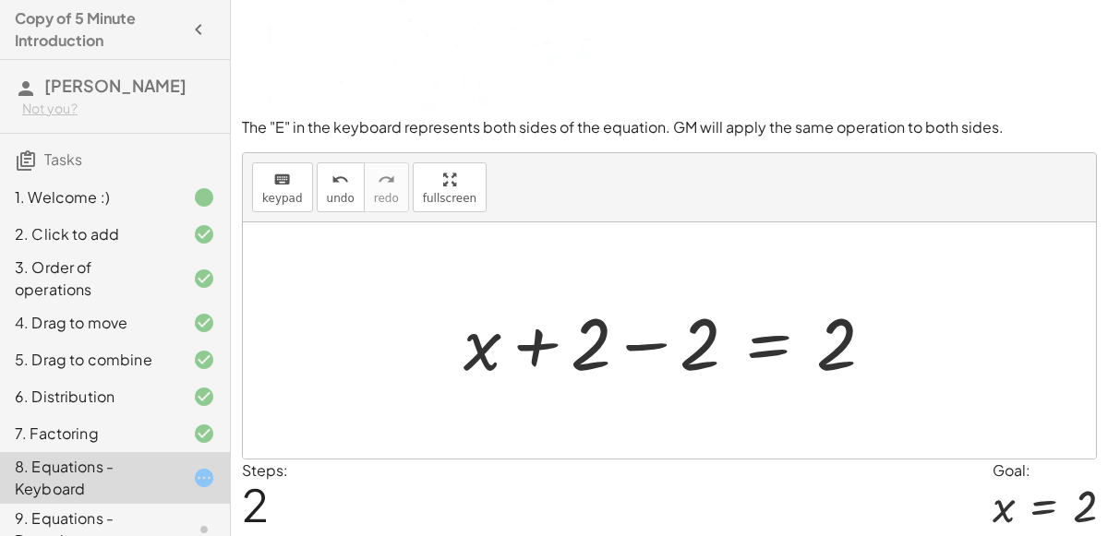
click at [637, 341] on div at bounding box center [676, 341] width 444 height 95
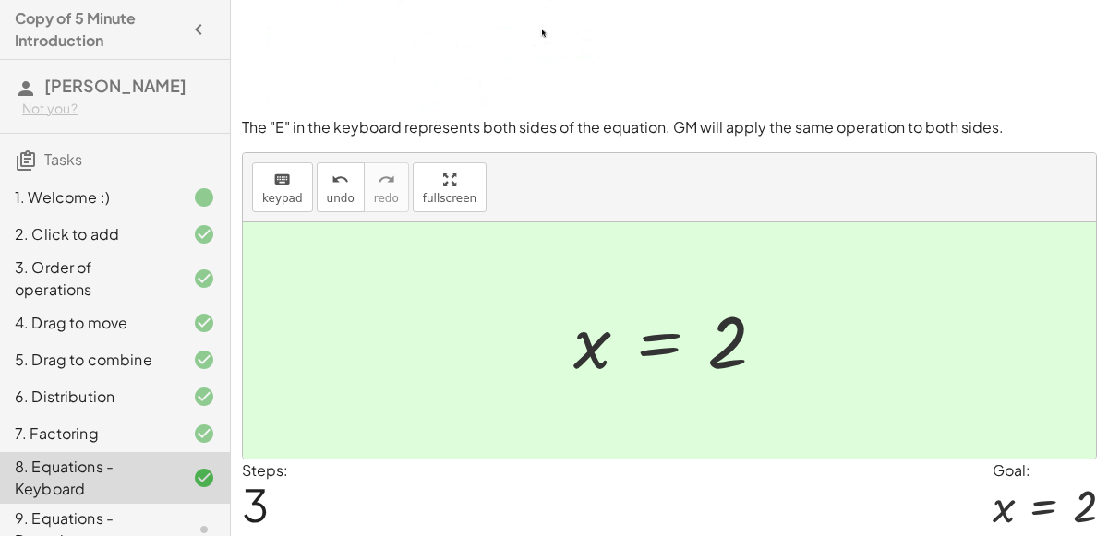
scroll to position [161, 0]
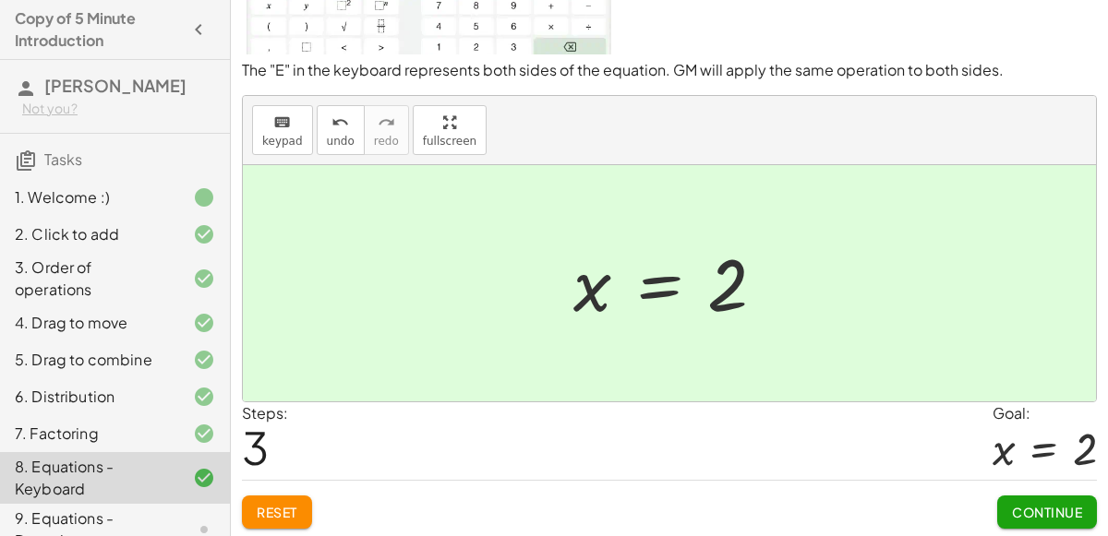
click at [1052, 490] on div "Continue" at bounding box center [1047, 505] width 100 height 48
click at [1054, 504] on span "Continue" at bounding box center [1047, 512] width 70 height 17
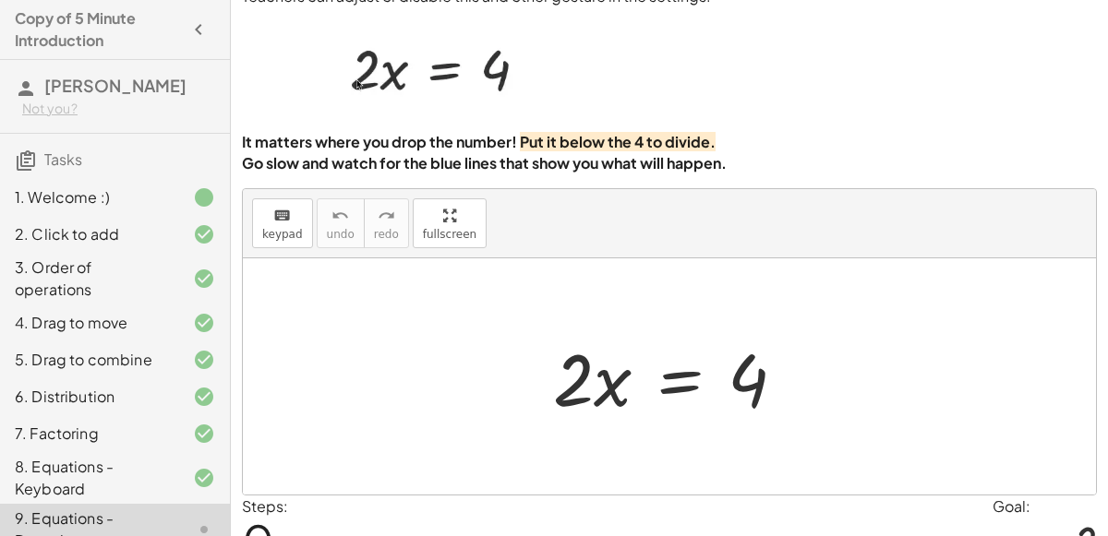
scroll to position [56, 0]
drag, startPoint x: 607, startPoint y: 370, endPoint x: 774, endPoint y: 406, distance: 170.0
click at [774, 406] on div at bounding box center [677, 377] width 266 height 95
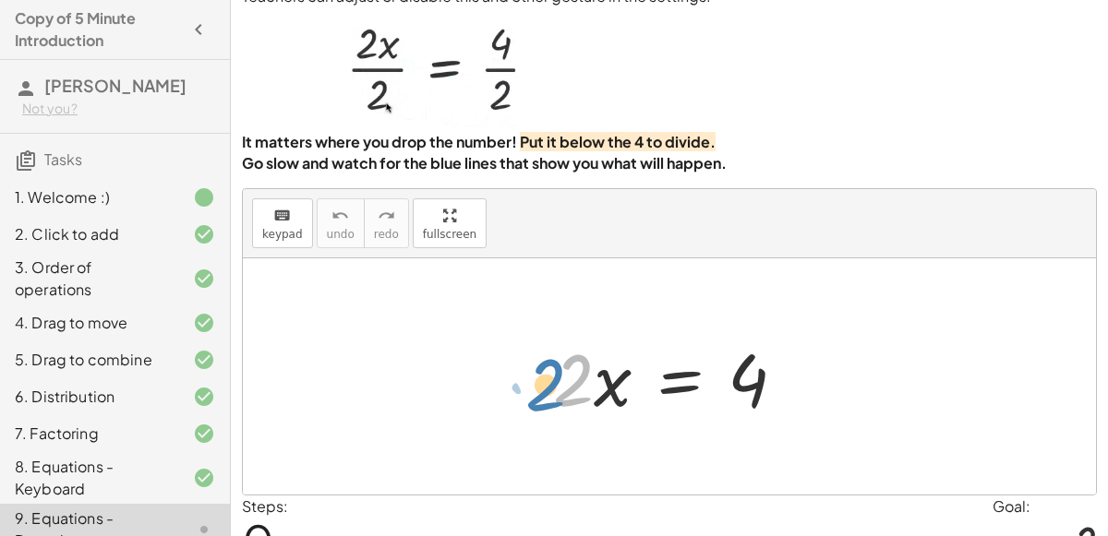
drag, startPoint x: 579, startPoint y: 377, endPoint x: 560, endPoint y: 382, distance: 19.3
click at [560, 382] on div at bounding box center [677, 377] width 266 height 95
drag, startPoint x: 571, startPoint y: 374, endPoint x: 542, endPoint y: 373, distance: 28.6
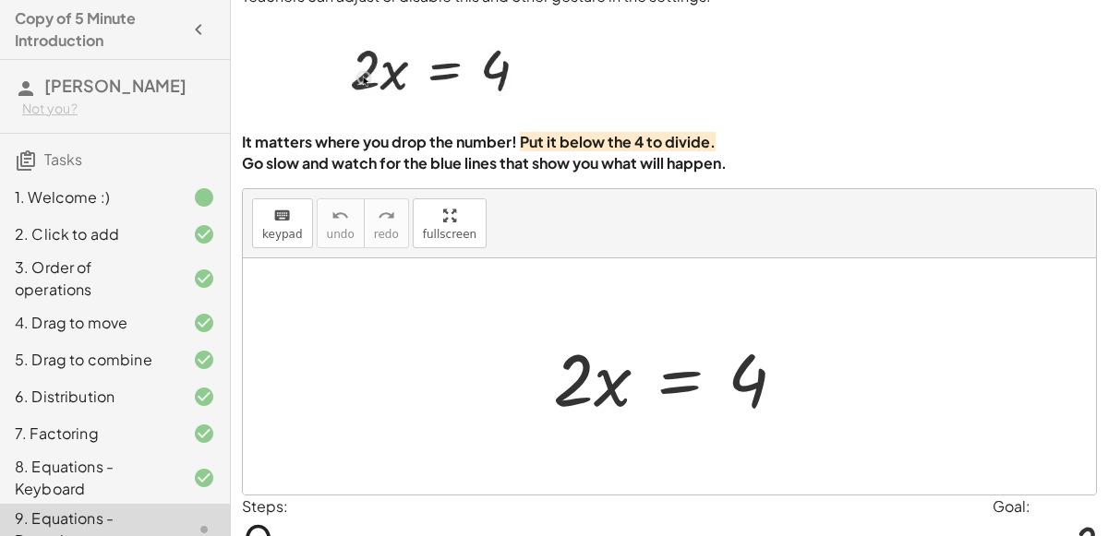
click at [574, 367] on div at bounding box center [677, 377] width 266 height 95
click at [664, 383] on div at bounding box center [677, 377] width 266 height 95
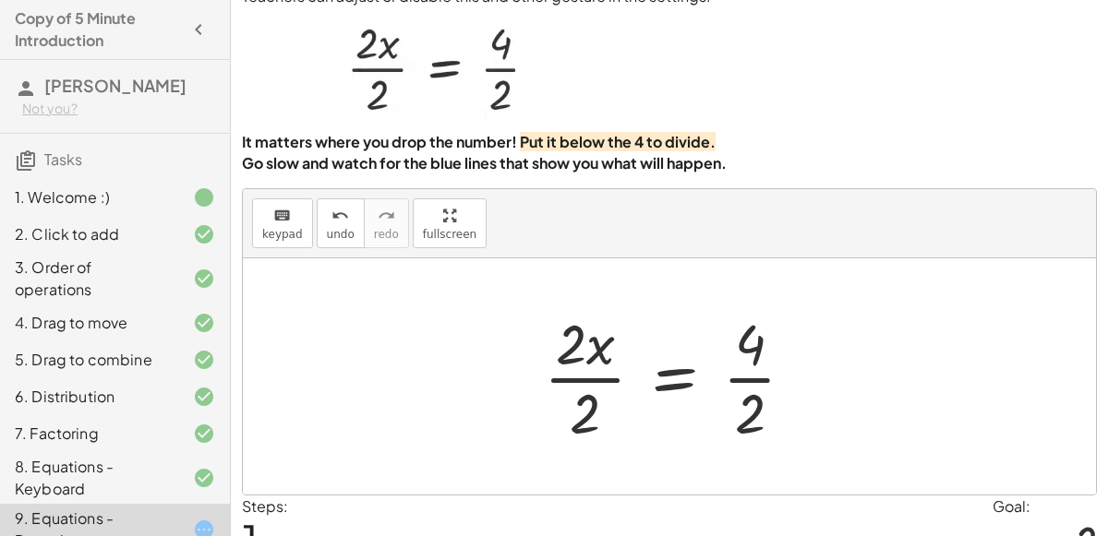
scroll to position [0, 0]
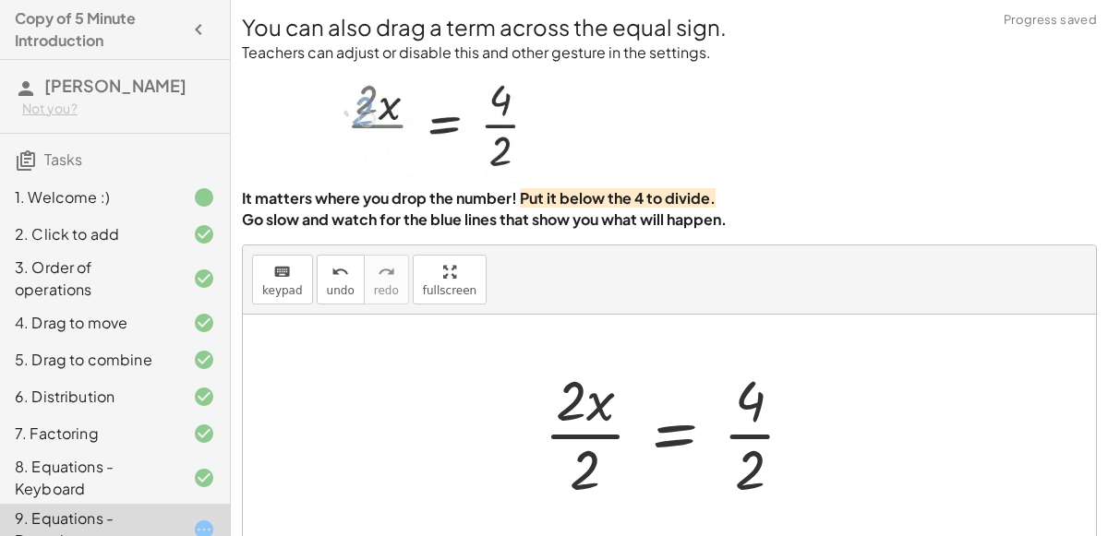
click at [738, 436] on div at bounding box center [677, 433] width 284 height 142
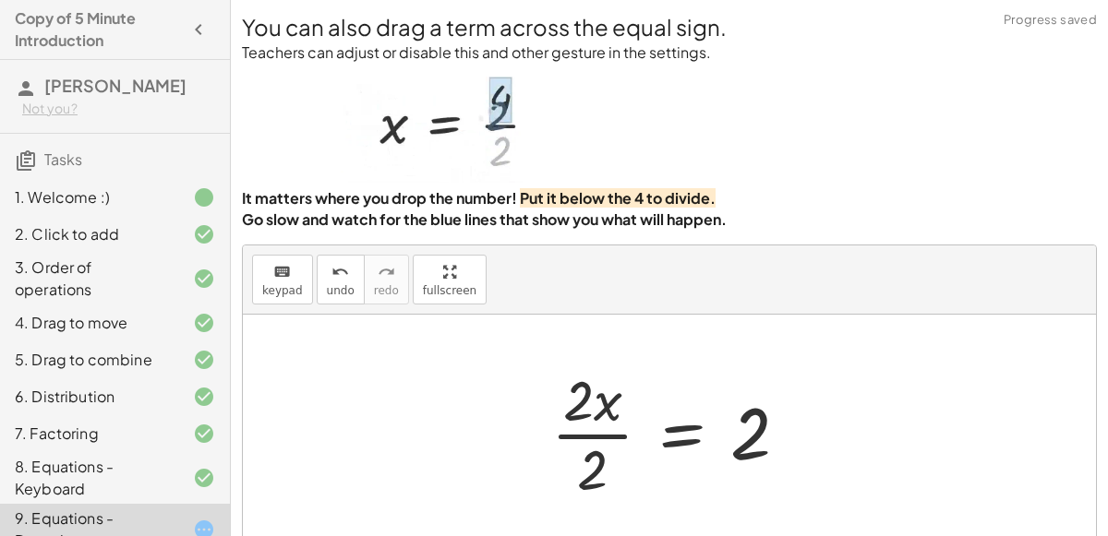
click at [595, 436] on div at bounding box center [677, 433] width 270 height 142
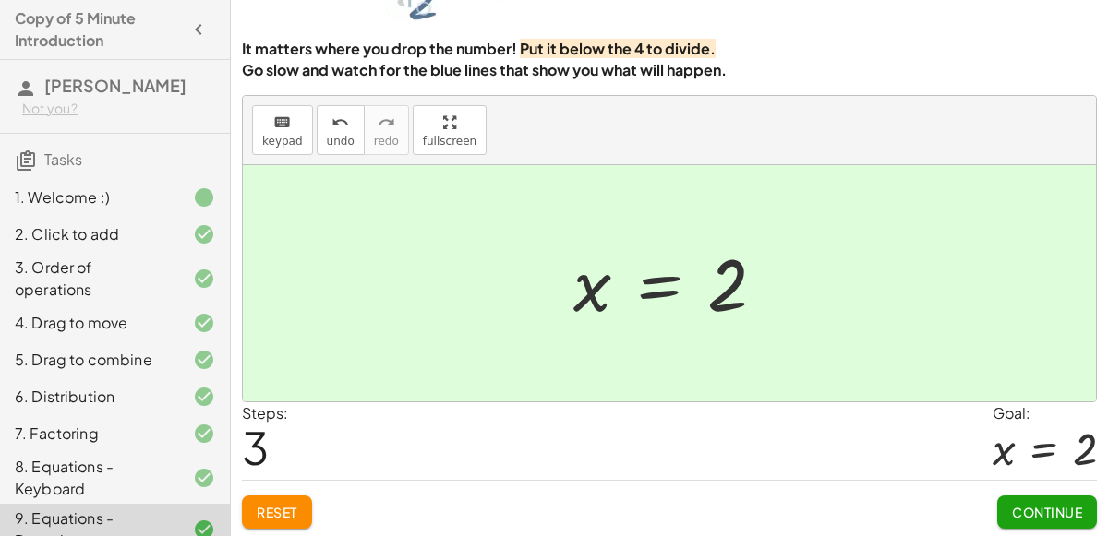
click at [1076, 512] on span "Continue" at bounding box center [1047, 512] width 70 height 17
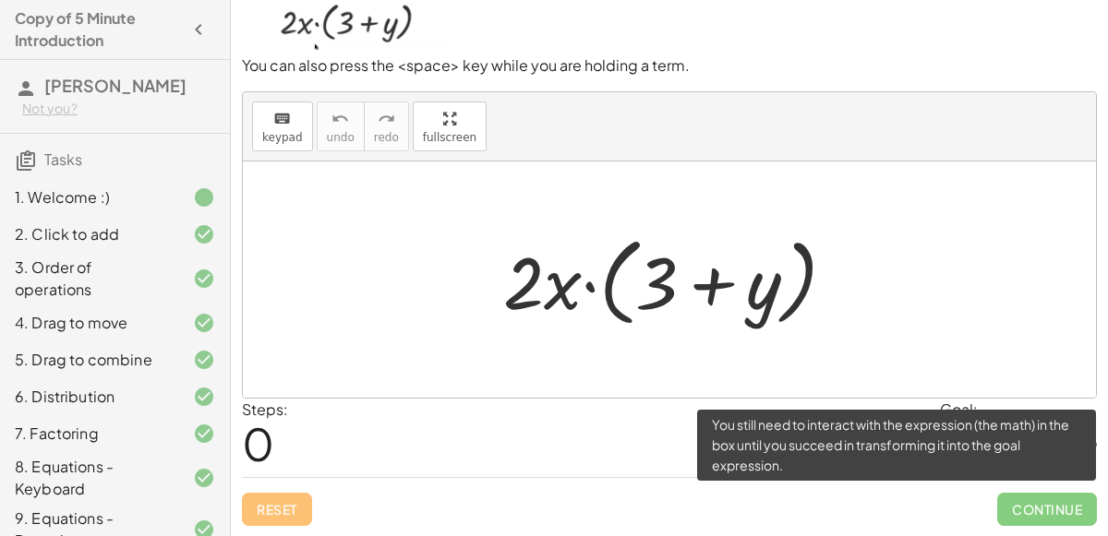
scroll to position [148, 0]
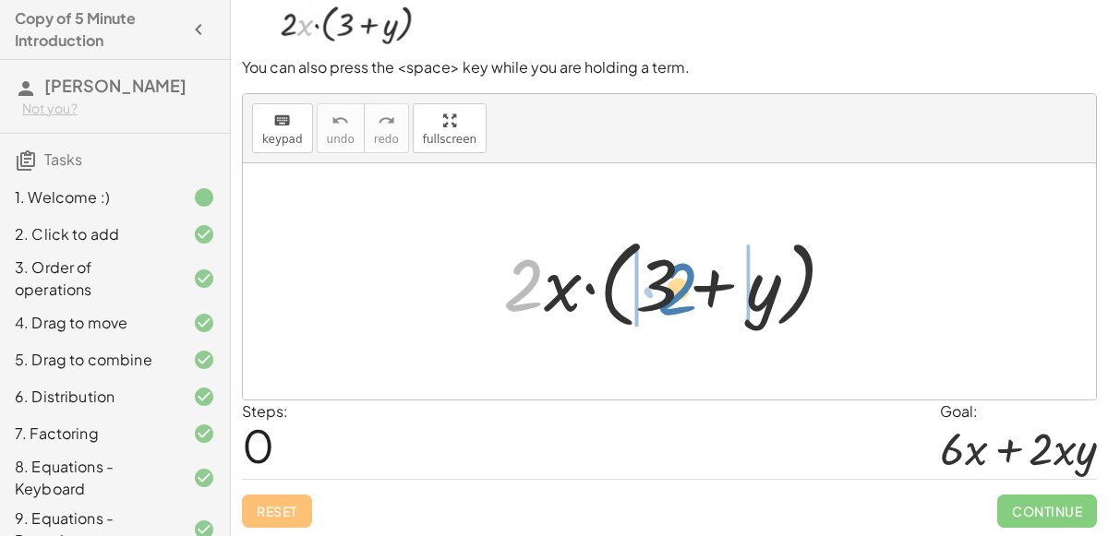
drag, startPoint x: 514, startPoint y: 283, endPoint x: 672, endPoint y: 284, distance: 157.9
click at [672, 284] on div at bounding box center [677, 282] width 366 height 106
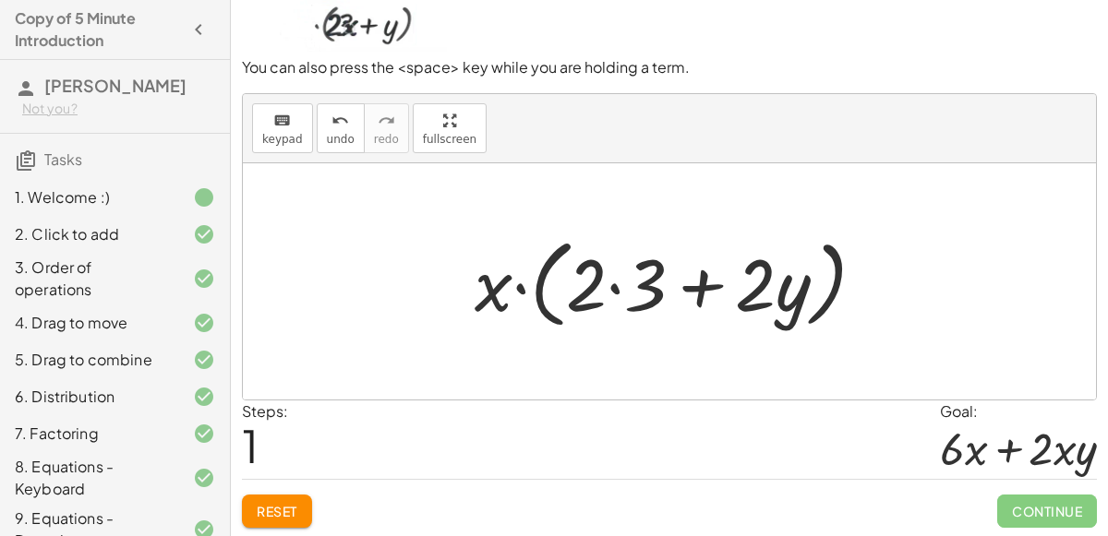
click at [607, 288] on div at bounding box center [677, 282] width 424 height 106
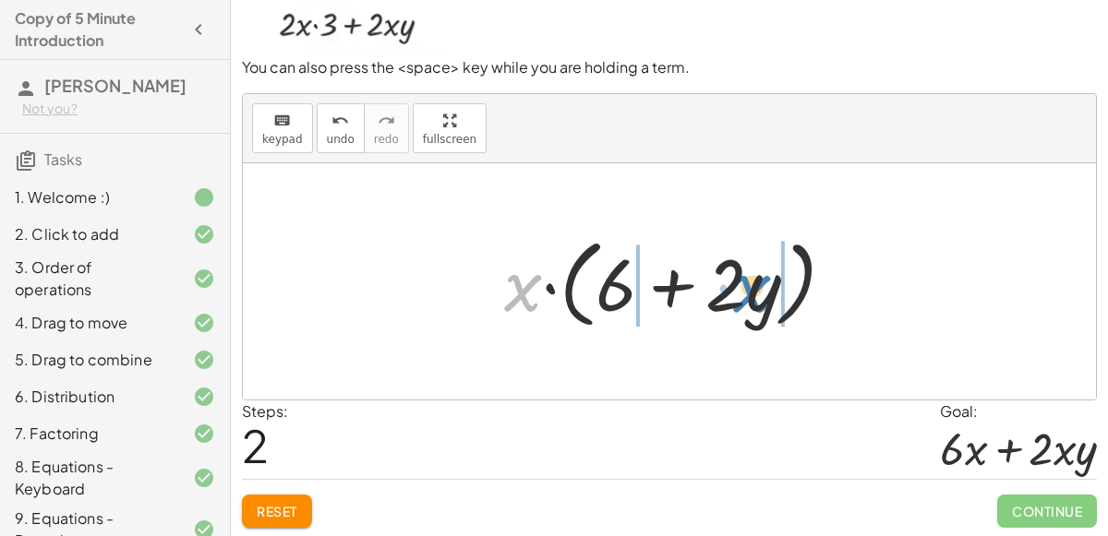
drag, startPoint x: 523, startPoint y: 293, endPoint x: 753, endPoint y: 290, distance: 230.8
click at [753, 290] on div at bounding box center [677, 282] width 365 height 106
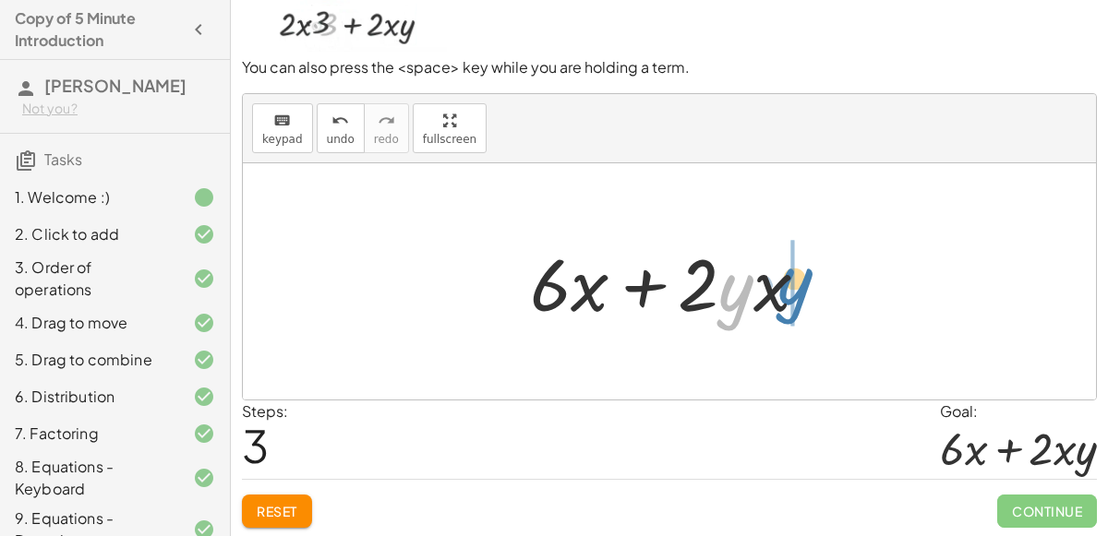
drag, startPoint x: 738, startPoint y: 296, endPoint x: 795, endPoint y: 288, distance: 57.8
click at [795, 288] on div at bounding box center [677, 281] width 312 height 95
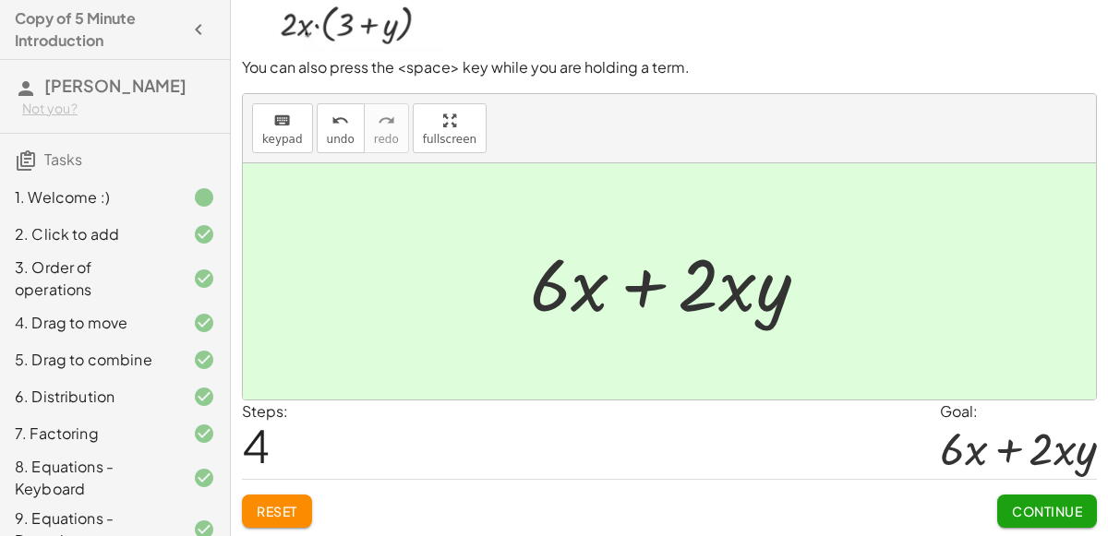
click at [1061, 505] on span "Continue" at bounding box center [1047, 511] width 70 height 17
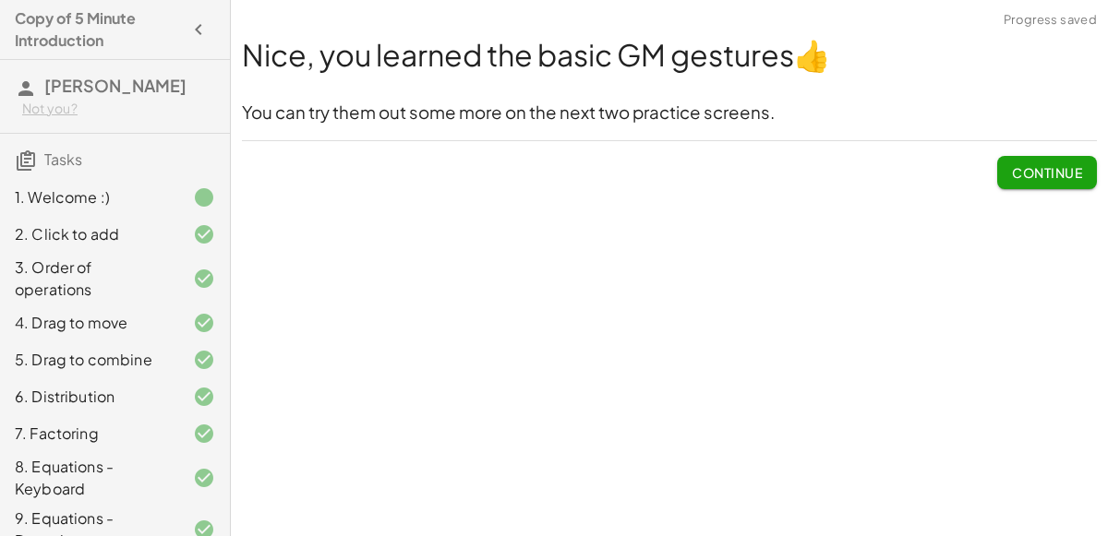
click at [1062, 168] on span "Continue" at bounding box center [1047, 172] width 70 height 17
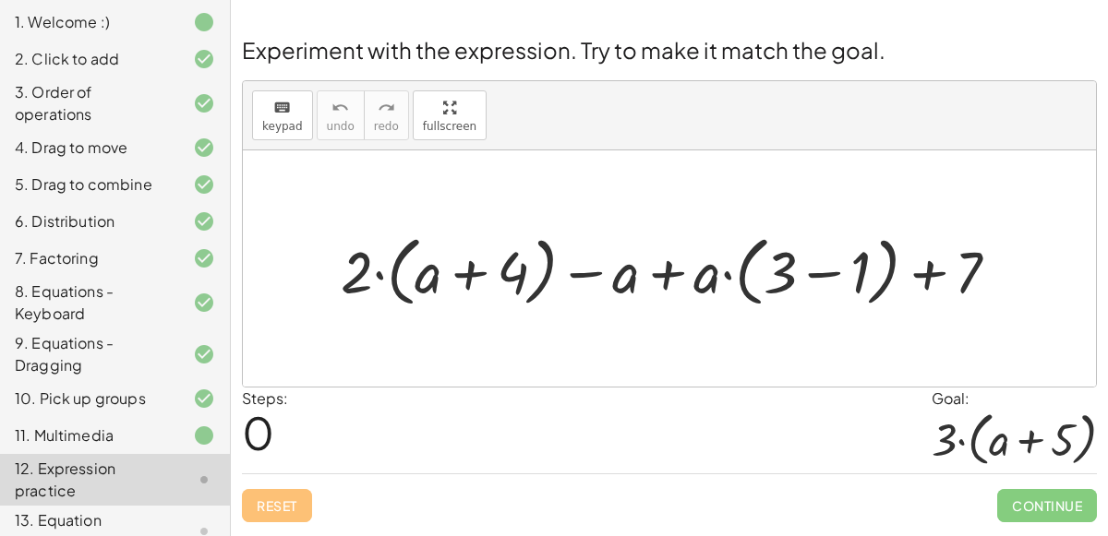
scroll to position [224, 0]
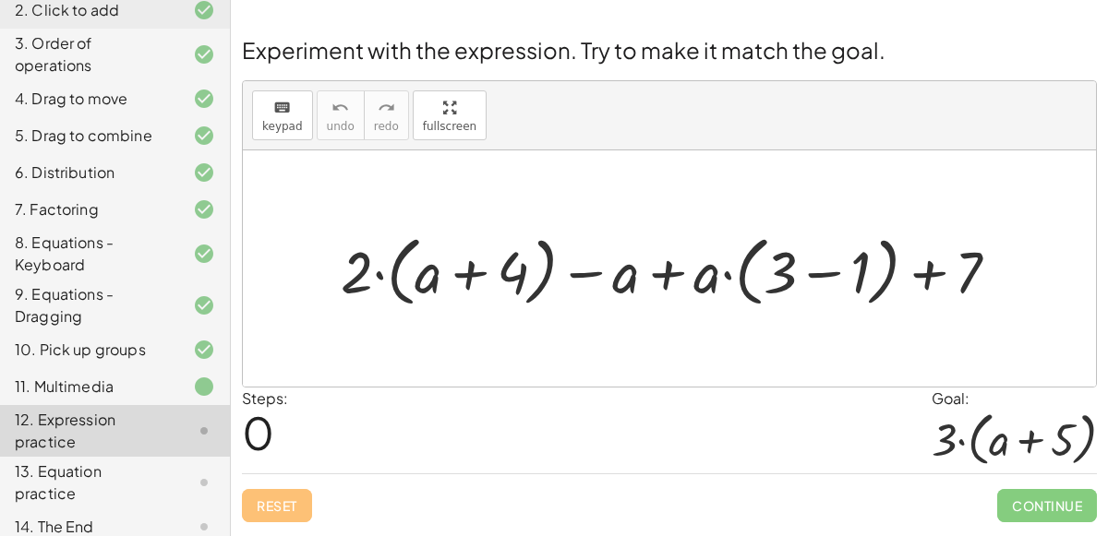
click at [806, 270] on div at bounding box center [676, 269] width 691 height 86
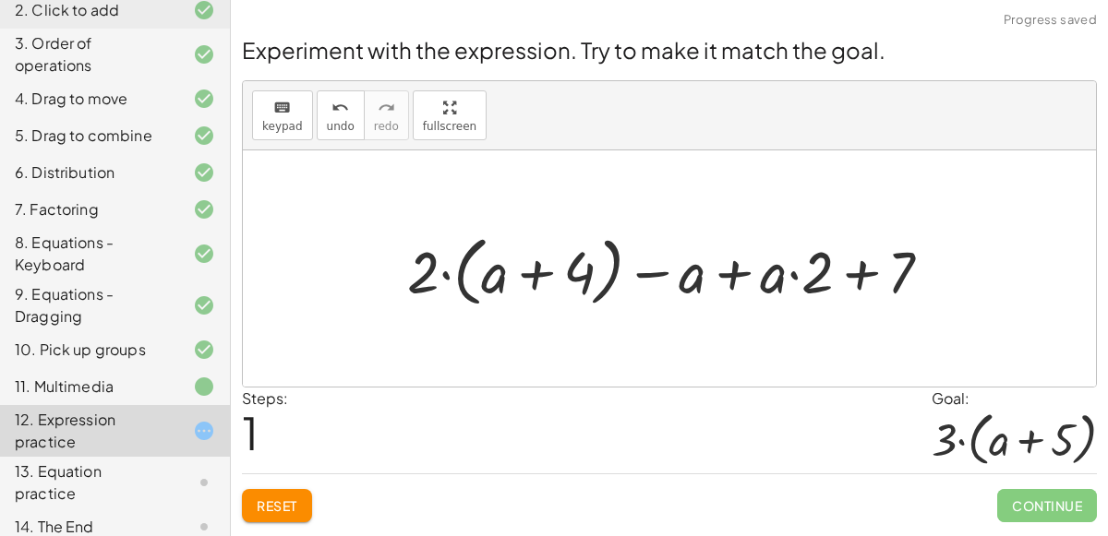
click at [547, 270] on div at bounding box center [677, 269] width 559 height 86
drag, startPoint x: 417, startPoint y: 270, endPoint x: 498, endPoint y: 273, distance: 80.4
click at [498, 273] on div at bounding box center [677, 269] width 559 height 86
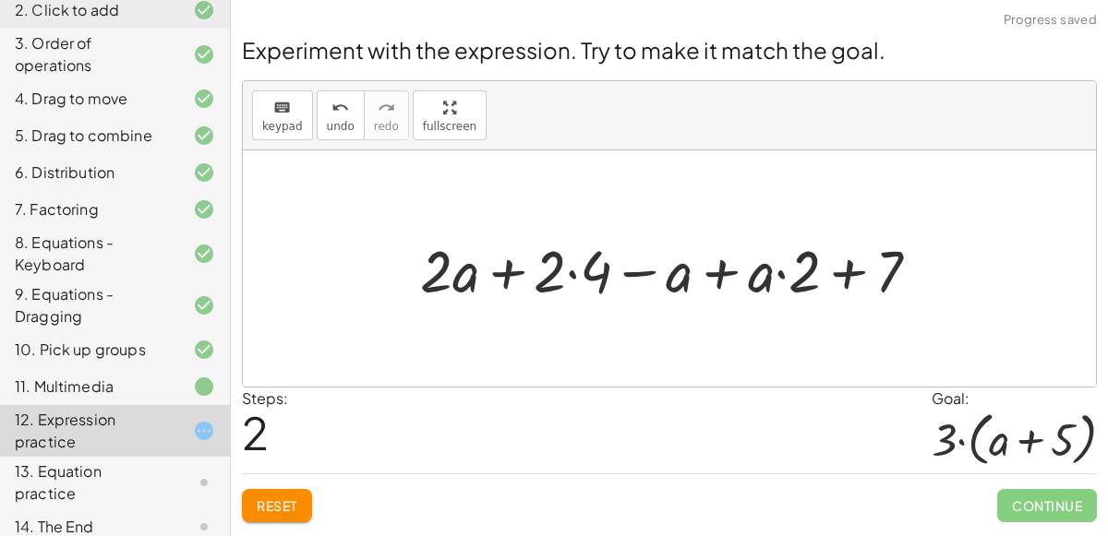
click at [511, 270] on div at bounding box center [677, 268] width 533 height 77
drag, startPoint x: 678, startPoint y: 277, endPoint x: 454, endPoint y: 282, distance: 223.5
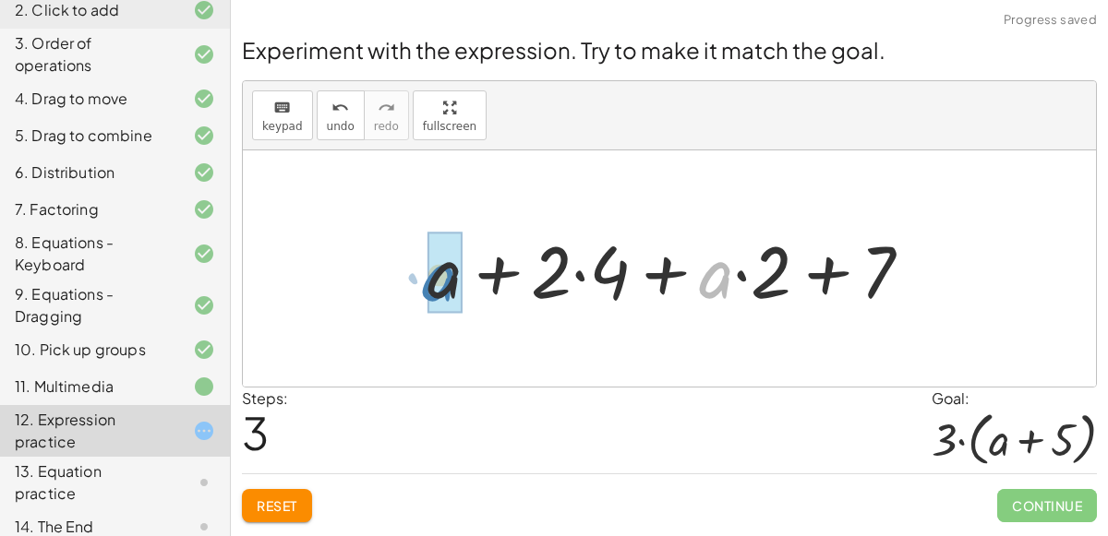
drag, startPoint x: 703, startPoint y: 278, endPoint x: 434, endPoint y: 278, distance: 269.6
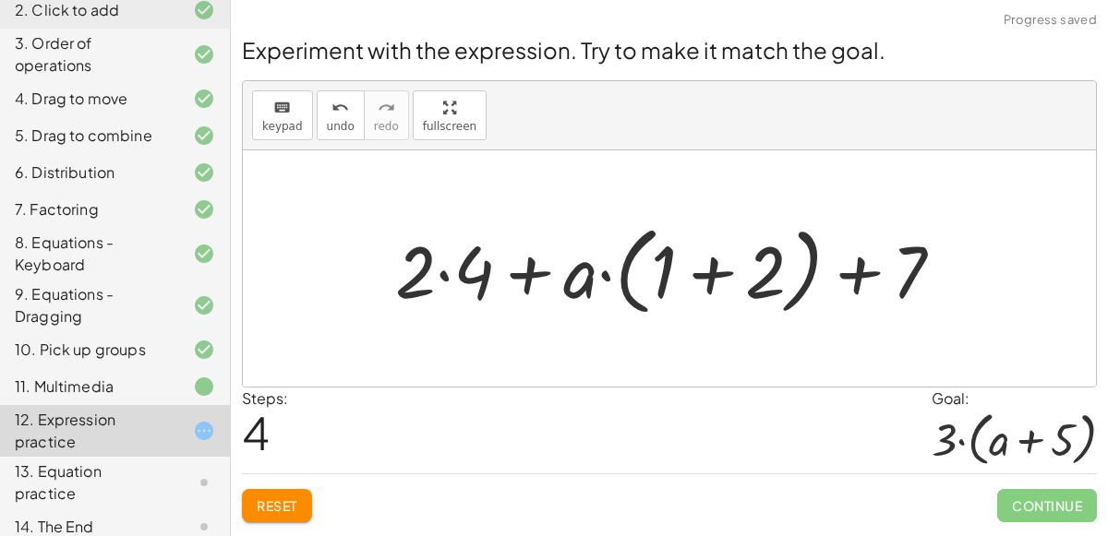
click at [704, 272] on div at bounding box center [677, 269] width 582 height 106
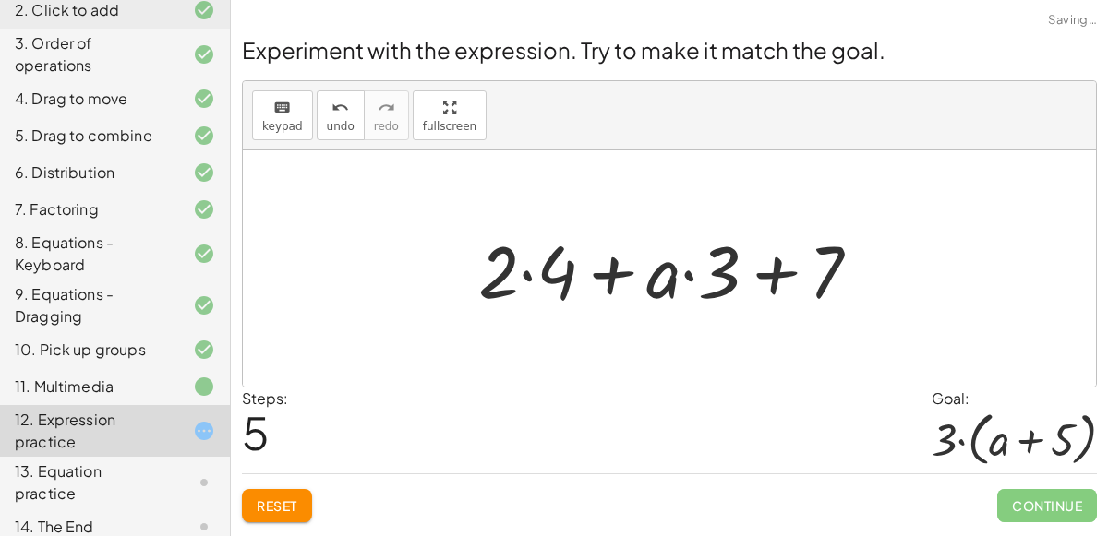
click at [526, 279] on div at bounding box center [676, 269] width 415 height 95
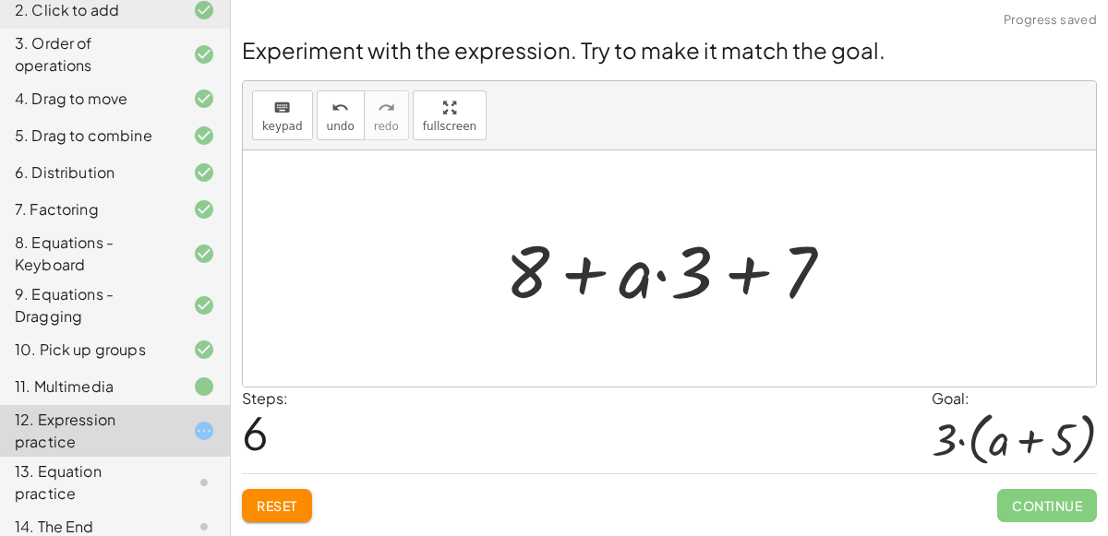
click at [661, 275] on div at bounding box center [677, 269] width 362 height 95
drag, startPoint x: 803, startPoint y: 270, endPoint x: 561, endPoint y: 273, distance: 241.9
click at [561, 273] on div at bounding box center [677, 269] width 362 height 95
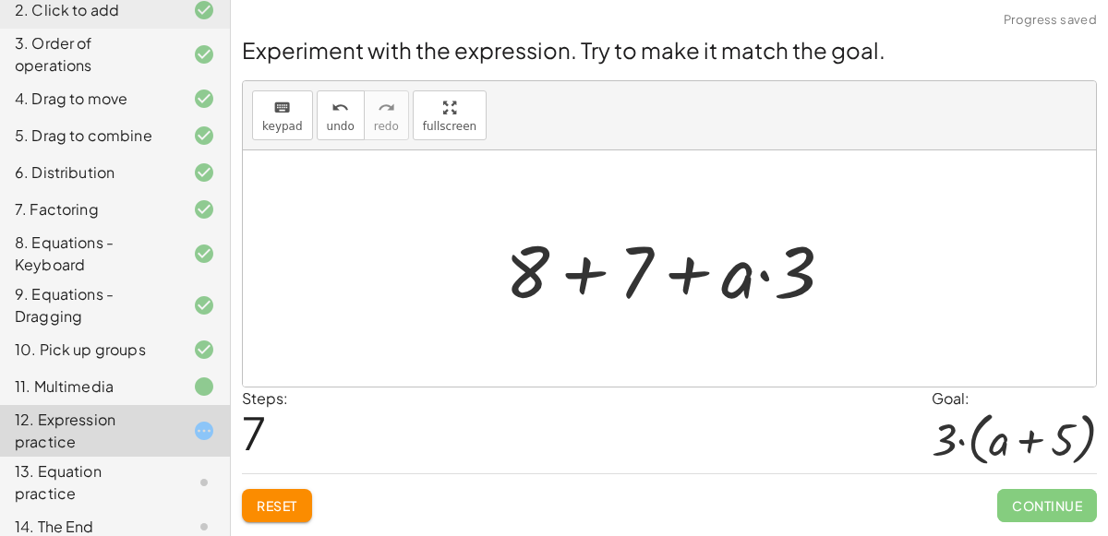
click at [585, 276] on div at bounding box center [677, 269] width 362 height 95
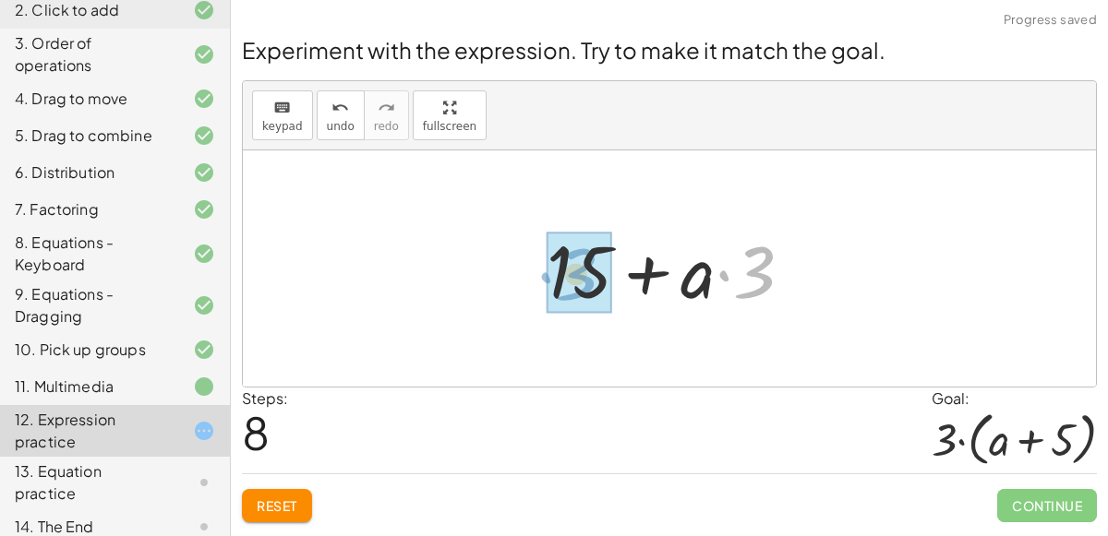
drag, startPoint x: 747, startPoint y: 270, endPoint x: 571, endPoint y: 272, distance: 176.3
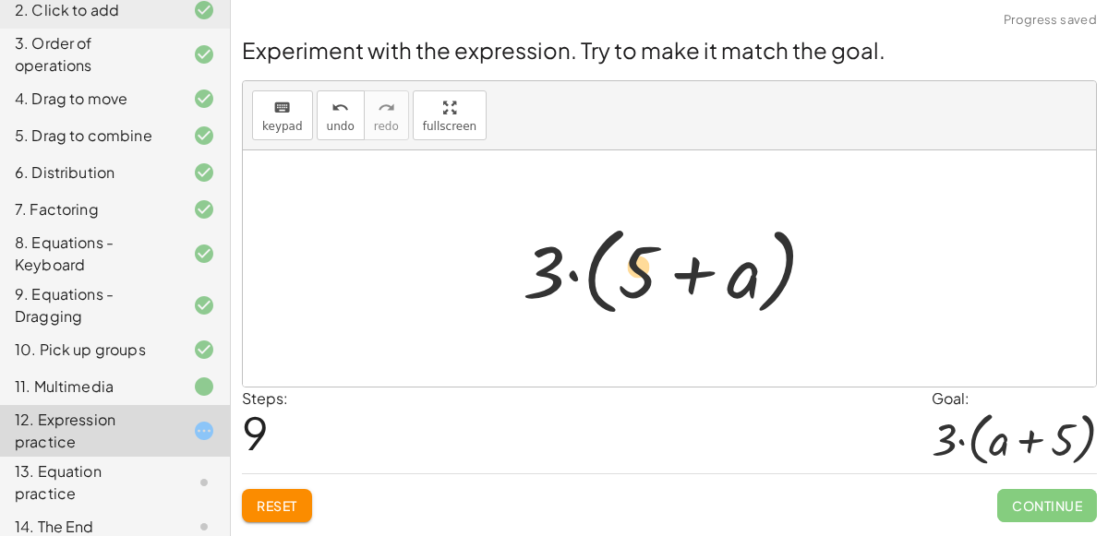
drag, startPoint x: 744, startPoint y: 279, endPoint x: 641, endPoint y: 273, distance: 103.5
click at [641, 273] on div at bounding box center [676, 269] width 327 height 106
drag, startPoint x: 641, startPoint y: 273, endPoint x: 766, endPoint y: 280, distance: 125.7
click at [766, 280] on div at bounding box center [676, 269] width 327 height 106
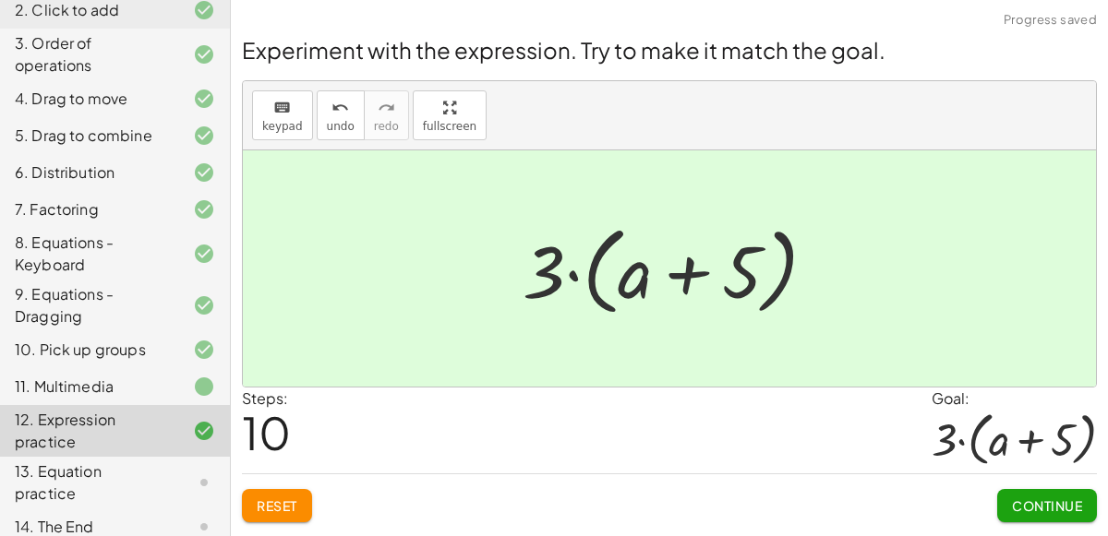
click at [1058, 503] on span "Continue" at bounding box center [1047, 506] width 70 height 17
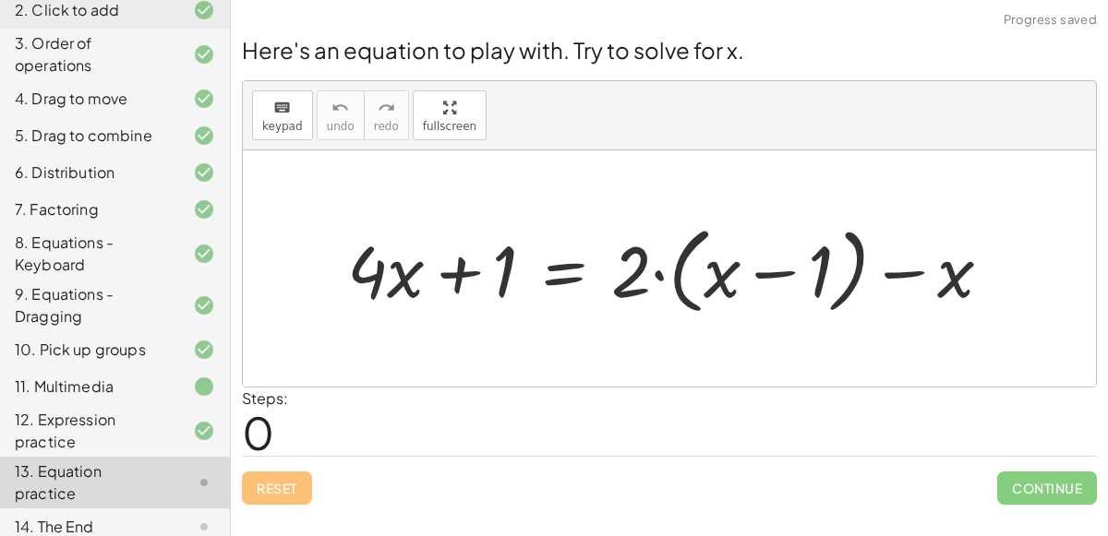
click at [761, 271] on div at bounding box center [677, 269] width 678 height 104
drag, startPoint x: 640, startPoint y: 270, endPoint x: 765, endPoint y: 271, distance: 125.6
click at [765, 271] on div at bounding box center [677, 269] width 678 height 104
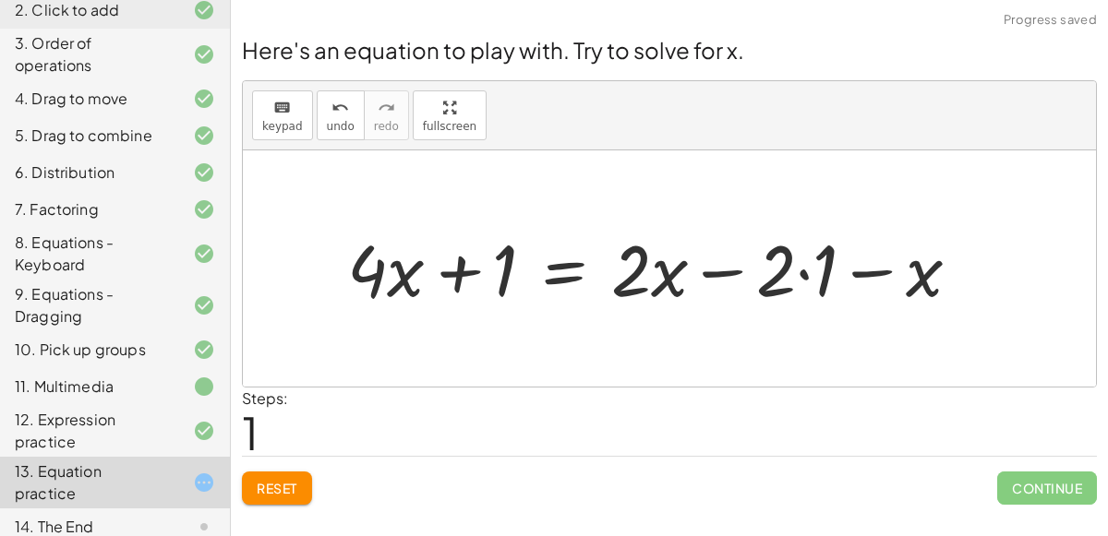
click at [801, 269] on div at bounding box center [661, 268] width 646 height 93
click at [464, 264] on div at bounding box center [640, 268] width 604 height 93
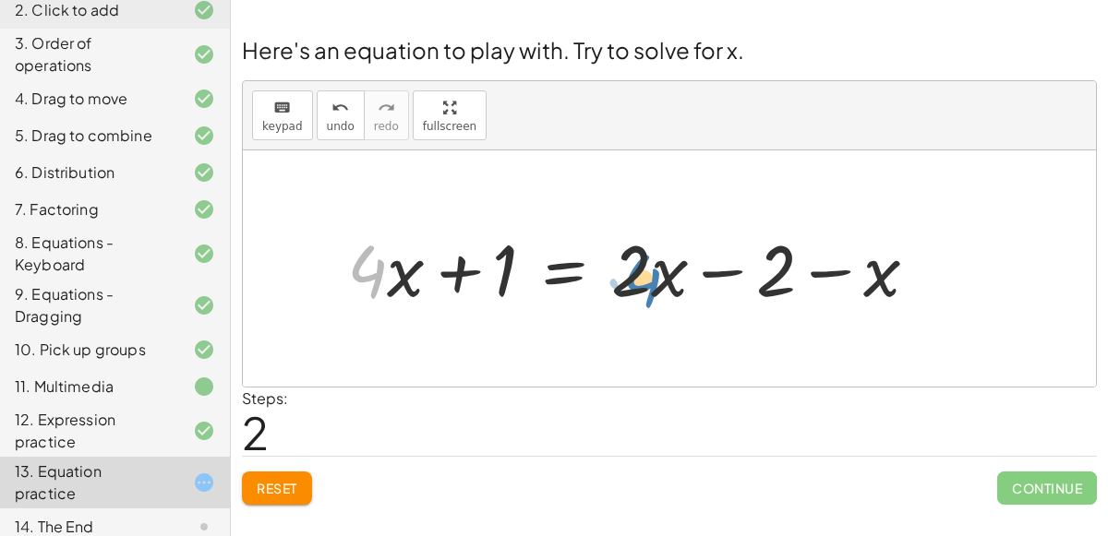
drag, startPoint x: 374, startPoint y: 286, endPoint x: 651, endPoint y: 293, distance: 277.0
click at [651, 293] on div at bounding box center [640, 268] width 604 height 93
drag, startPoint x: 365, startPoint y: 272, endPoint x: 498, endPoint y: 267, distance: 133.1
click at [498, 267] on div at bounding box center [640, 268] width 604 height 93
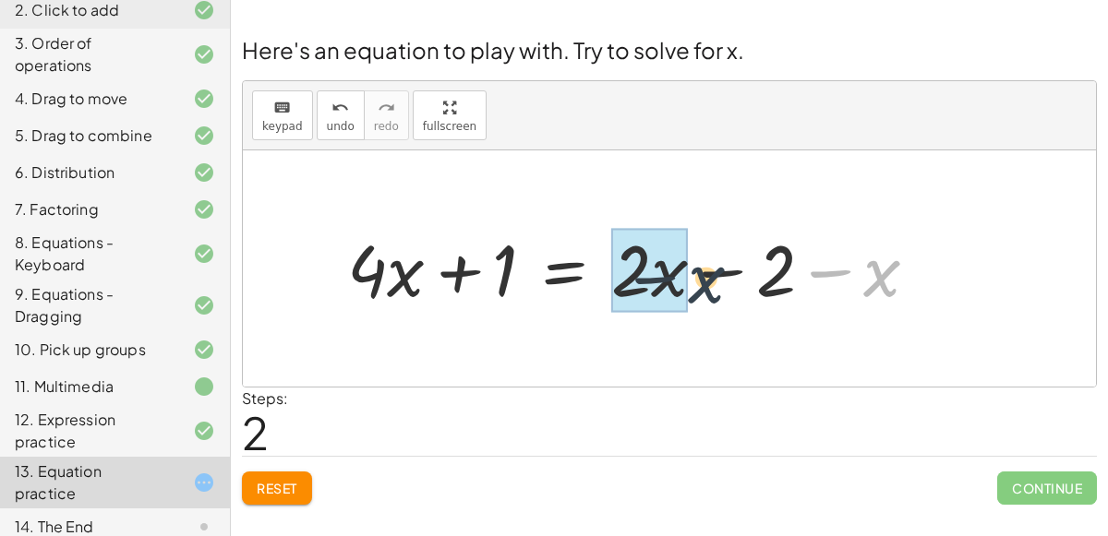
drag, startPoint x: 871, startPoint y: 271, endPoint x: 639, endPoint y: 277, distance: 231.8
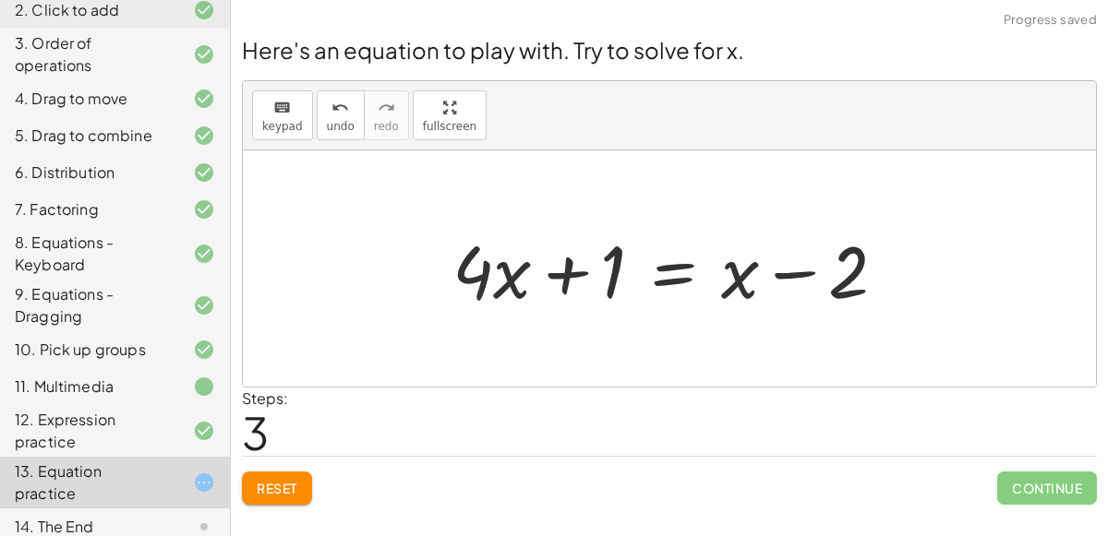
click at [661, 264] on div at bounding box center [676, 269] width 467 height 95
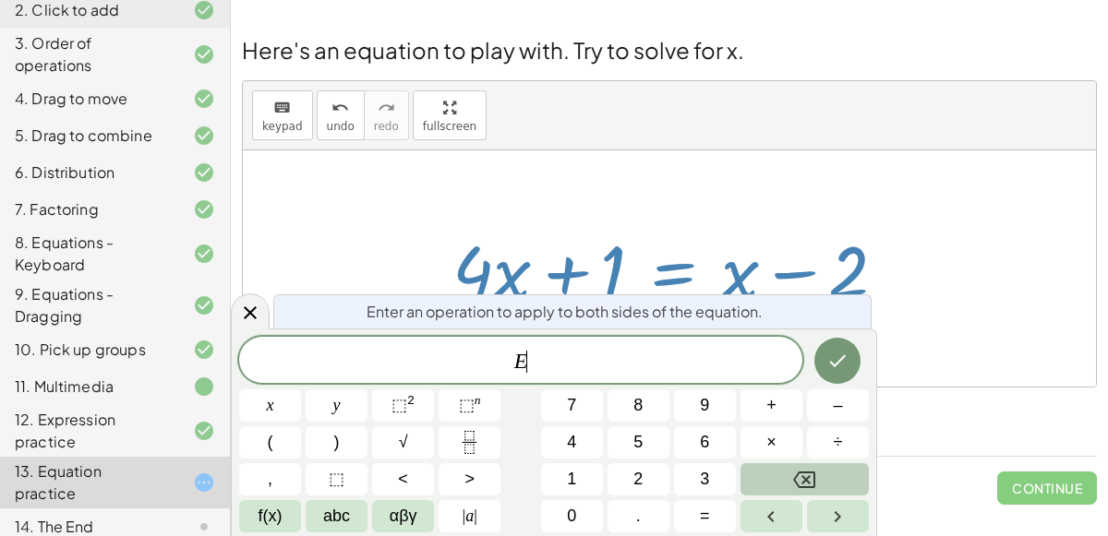
click at [853, 469] on button "Backspace" at bounding box center [804, 479] width 128 height 32
click at [248, 300] on div at bounding box center [250, 312] width 39 height 36
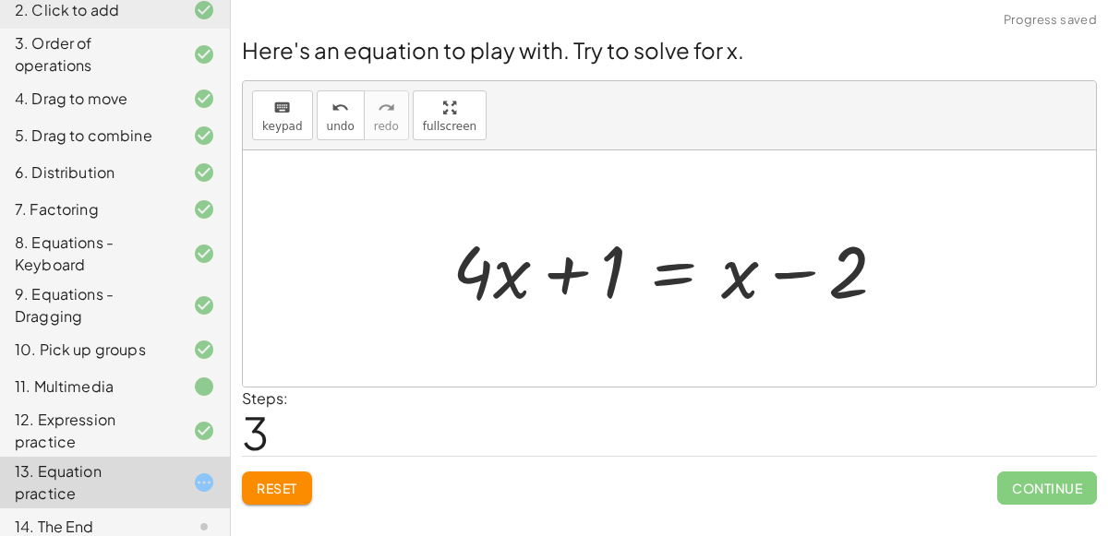
click at [621, 257] on div at bounding box center [676, 269] width 467 height 95
drag, startPoint x: 609, startPoint y: 263, endPoint x: 842, endPoint y: 265, distance: 232.7
click at [842, 265] on div at bounding box center [676, 269] width 467 height 95
click at [672, 278] on div at bounding box center [676, 269] width 467 height 95
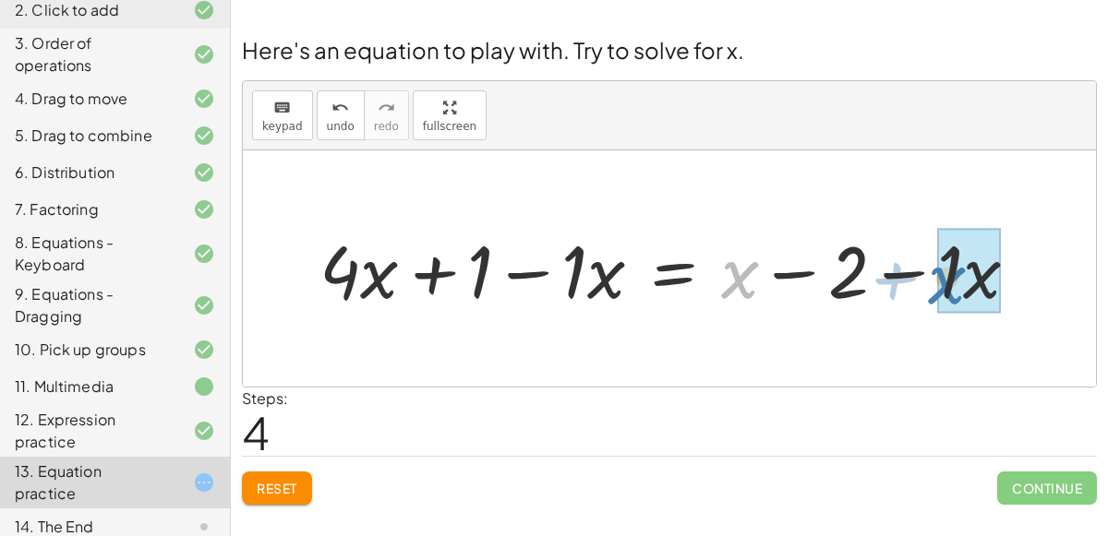
drag, startPoint x: 740, startPoint y: 267, endPoint x: 956, endPoint y: 259, distance: 216.2
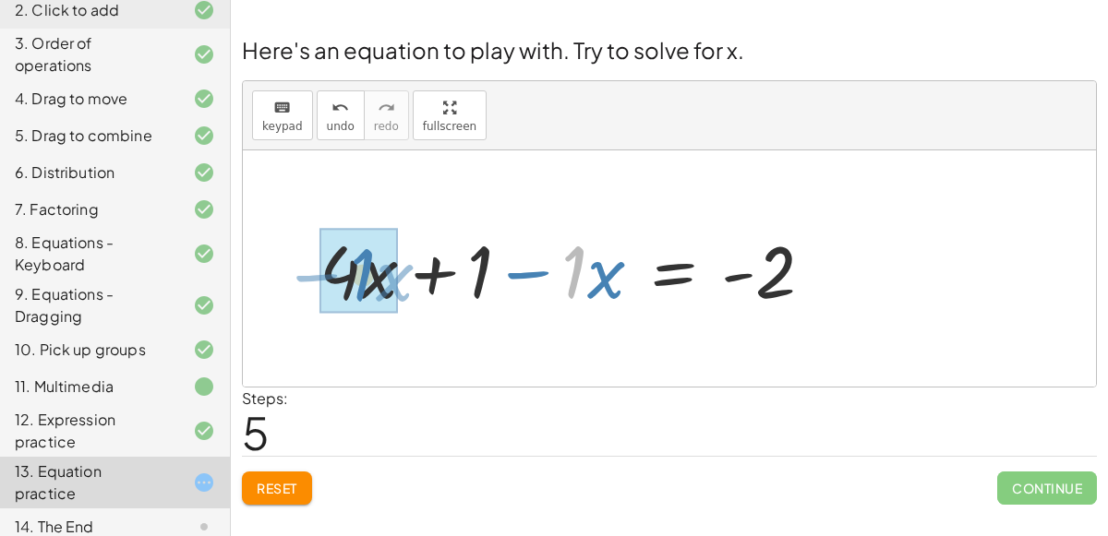
drag, startPoint x: 563, startPoint y: 269, endPoint x: 353, endPoint y: 273, distance: 210.5
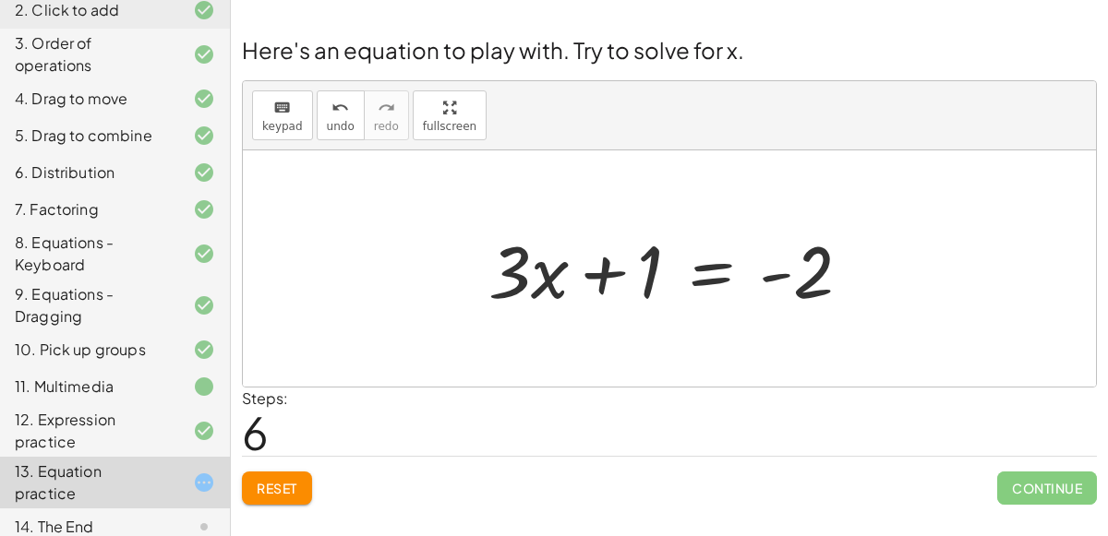
click at [724, 276] on div at bounding box center [677, 269] width 396 height 95
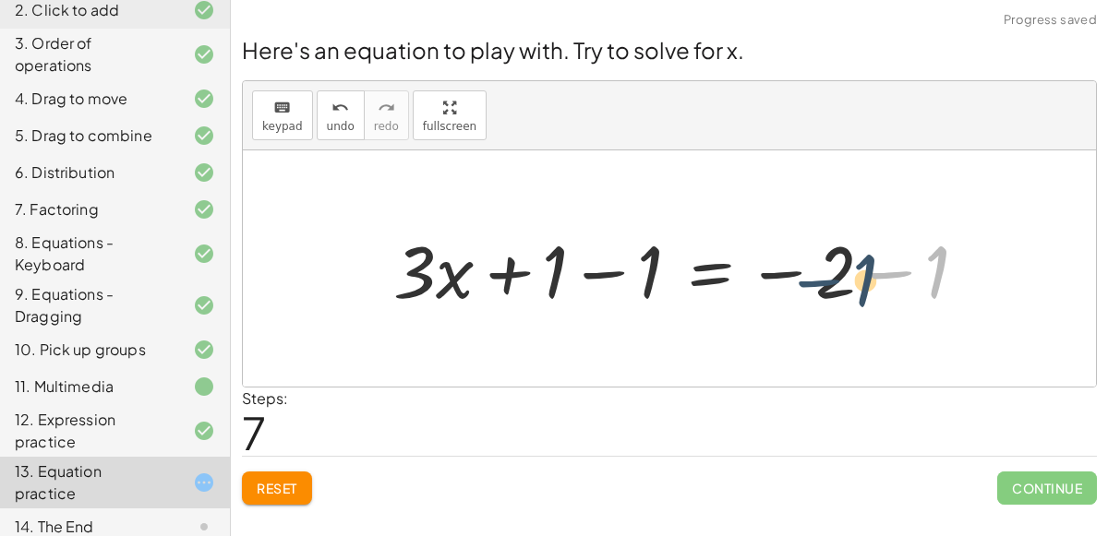
drag, startPoint x: 905, startPoint y: 272, endPoint x: 834, endPoint y: 282, distance: 71.7
click at [834, 282] on div at bounding box center [687, 269] width 607 height 95
drag, startPoint x: 945, startPoint y: 273, endPoint x: 934, endPoint y: 273, distance: 11.1
click at [934, 273] on div at bounding box center [687, 269] width 607 height 95
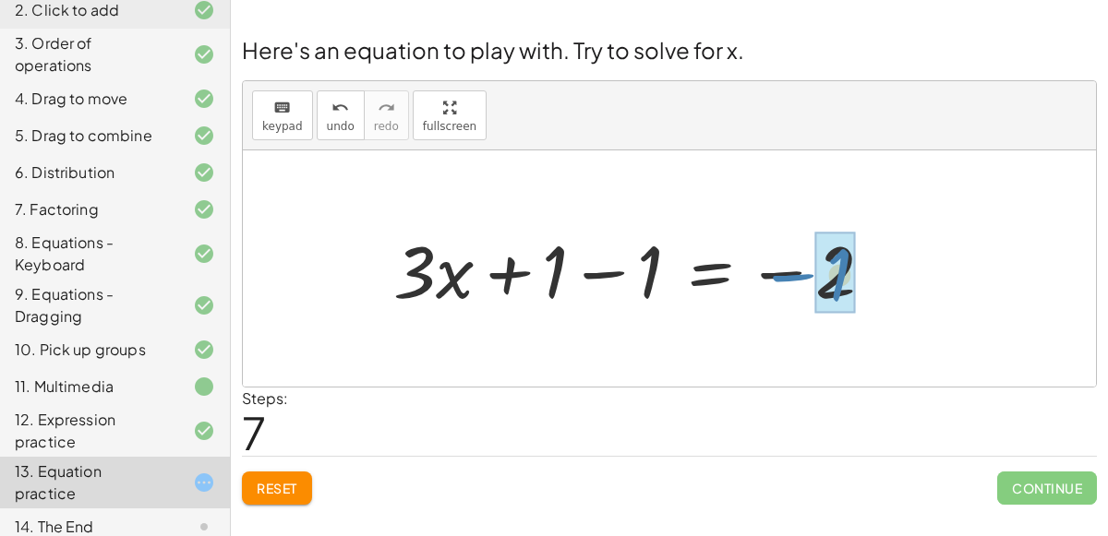
drag, startPoint x: 934, startPoint y: 273, endPoint x: 836, endPoint y: 276, distance: 97.9
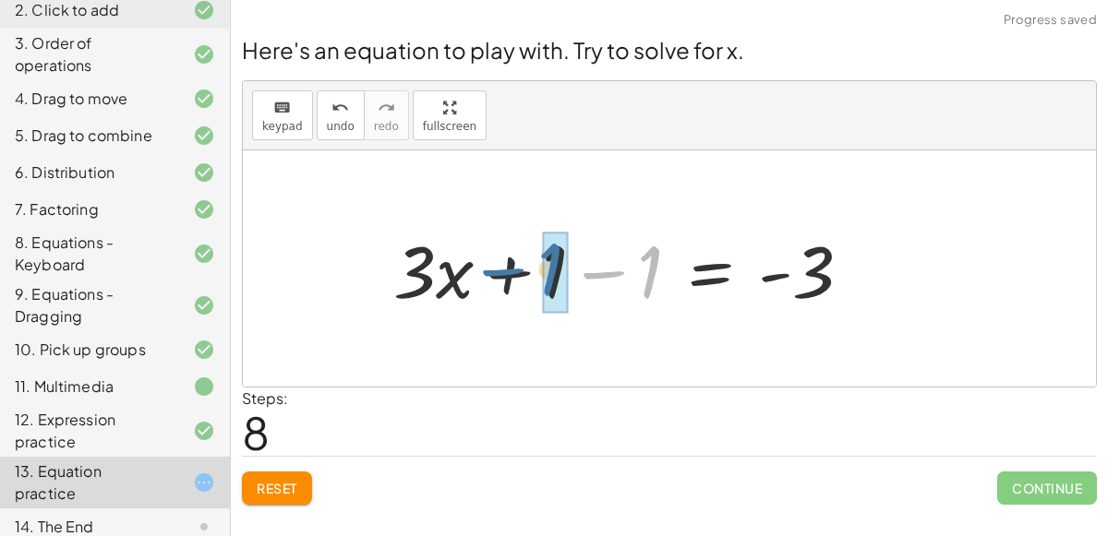
drag, startPoint x: 635, startPoint y: 271, endPoint x: 537, endPoint y: 270, distance: 97.9
click at [537, 270] on div at bounding box center [630, 269] width 492 height 95
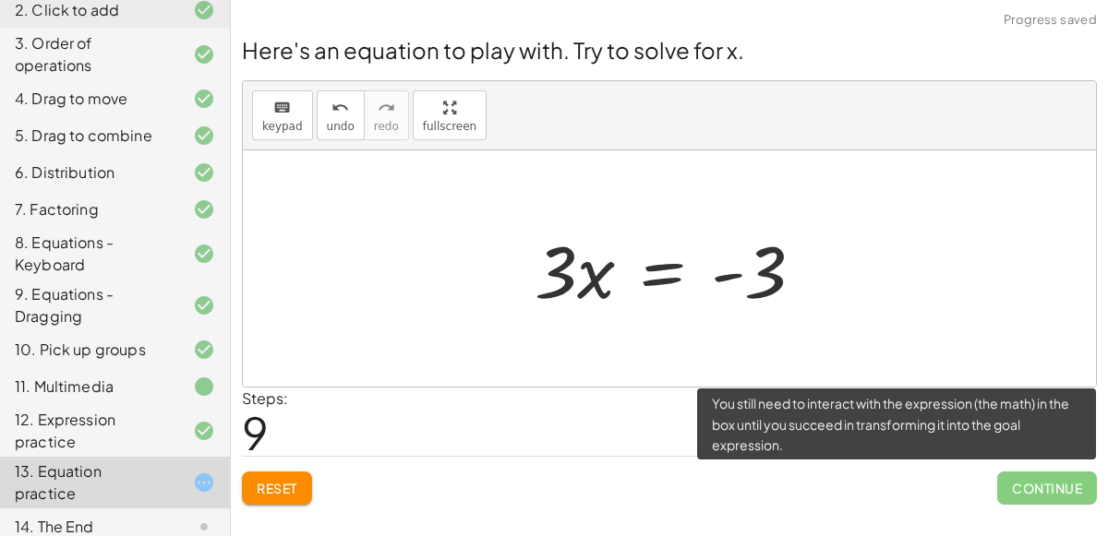
click at [1045, 486] on span "Continue" at bounding box center [1047, 488] width 100 height 33
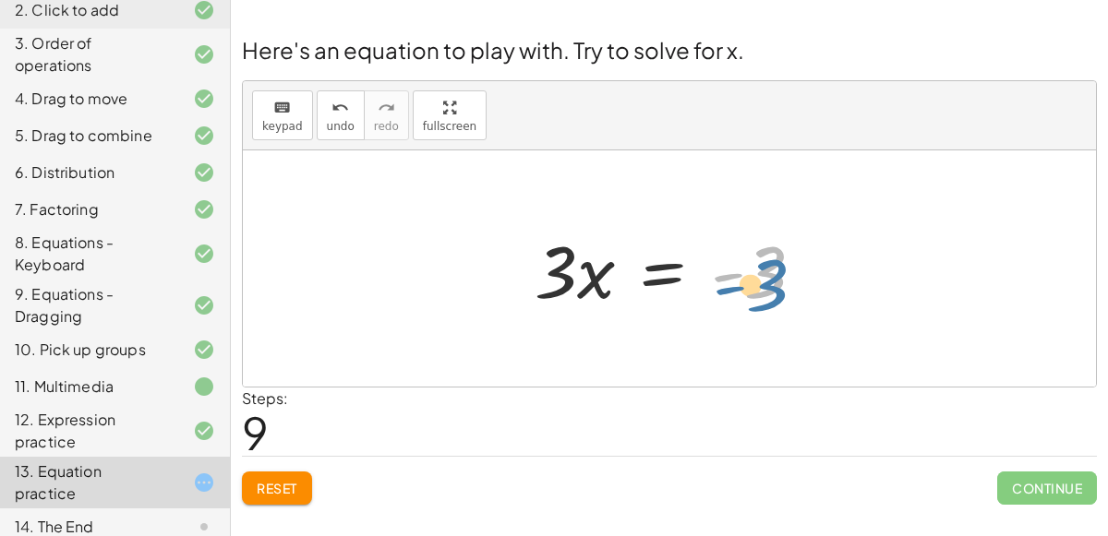
click at [782, 268] on div at bounding box center [676, 269] width 303 height 95
click at [283, 111] on icon "keyboard" at bounding box center [282, 108] width 18 height 22
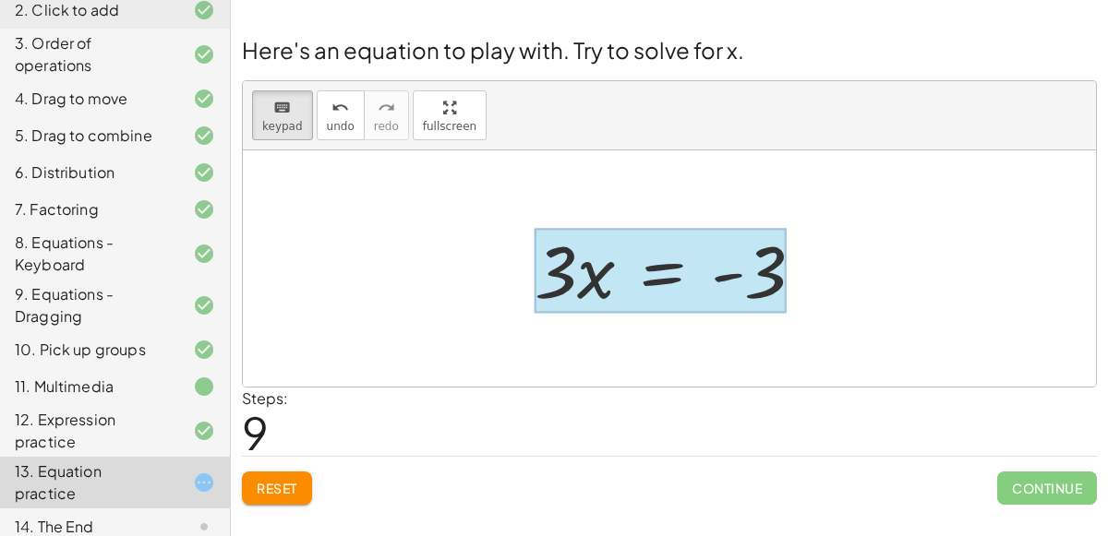
click at [665, 290] on div at bounding box center [661, 271] width 252 height 86
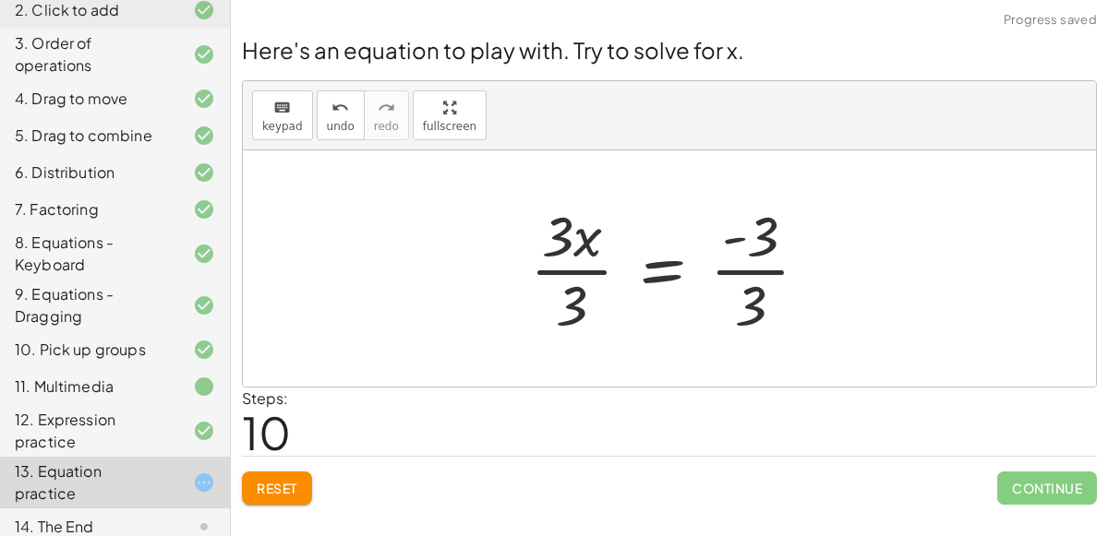
click at [736, 270] on div at bounding box center [677, 269] width 312 height 142
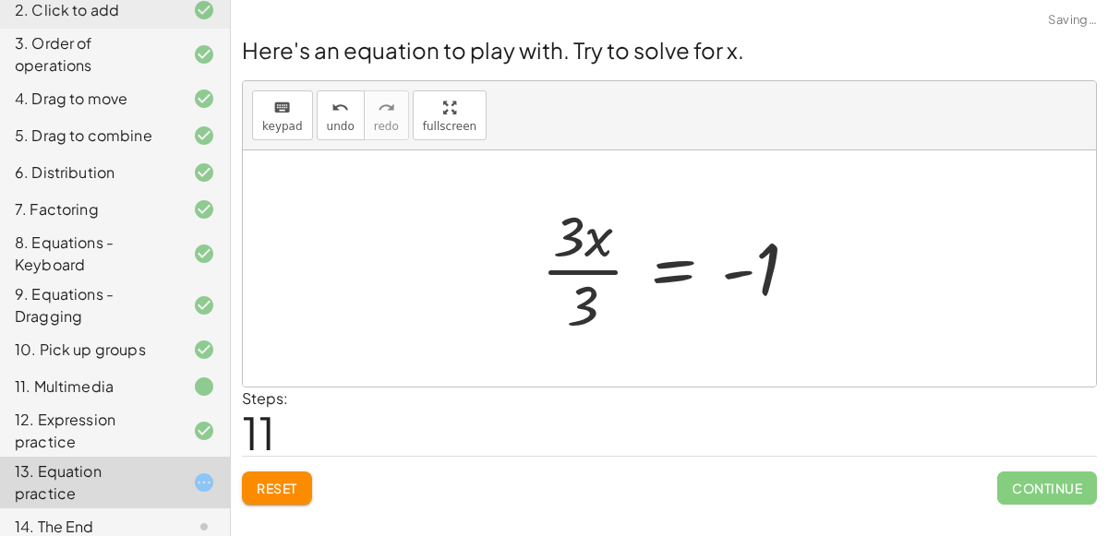
click at [580, 267] on div at bounding box center [677, 269] width 290 height 142
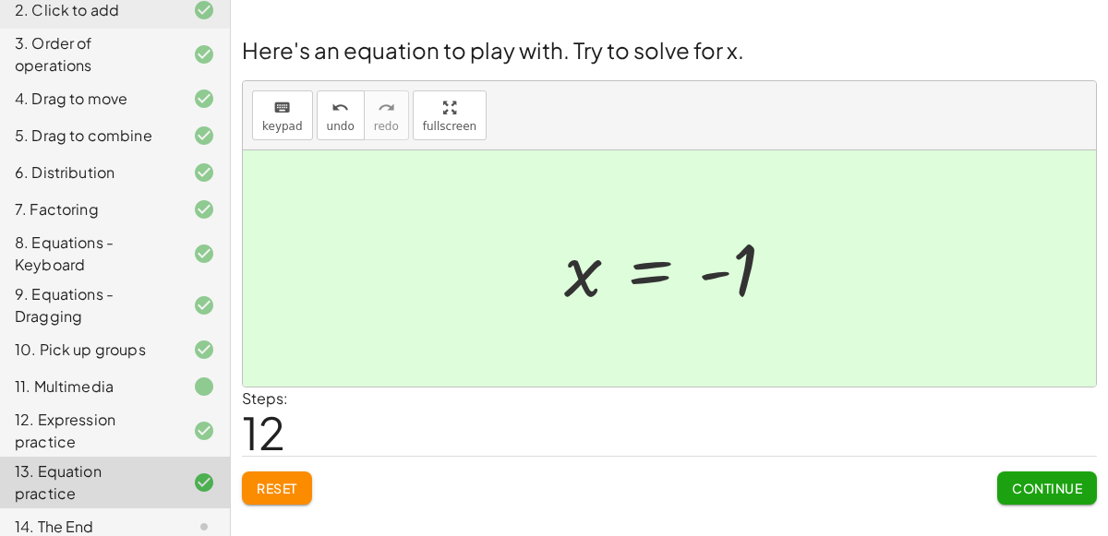
click at [1057, 499] on button "Continue" at bounding box center [1047, 488] width 100 height 33
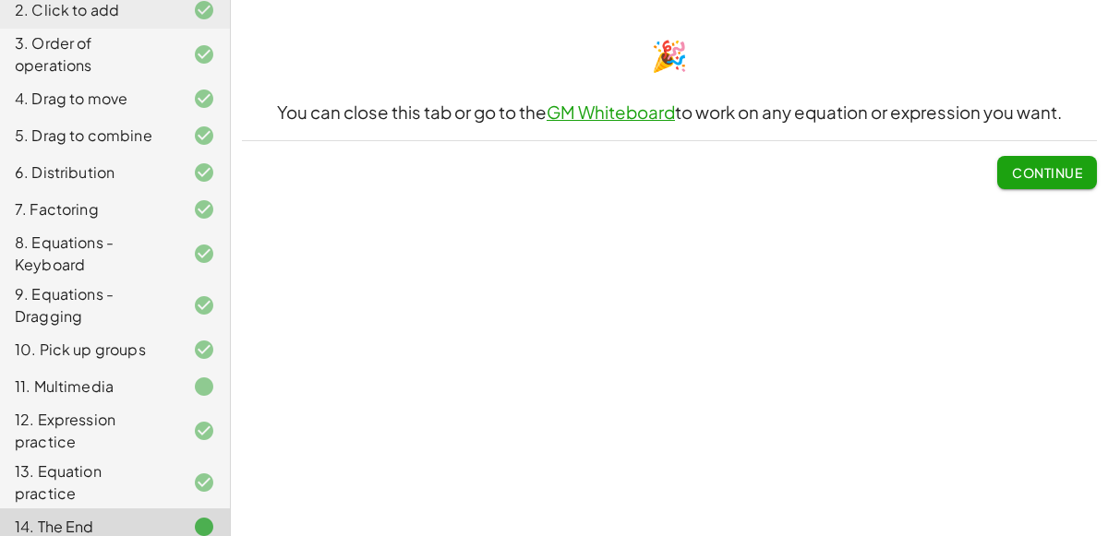
click at [100, 376] on div "11. Multimedia" at bounding box center [89, 387] width 149 height 22
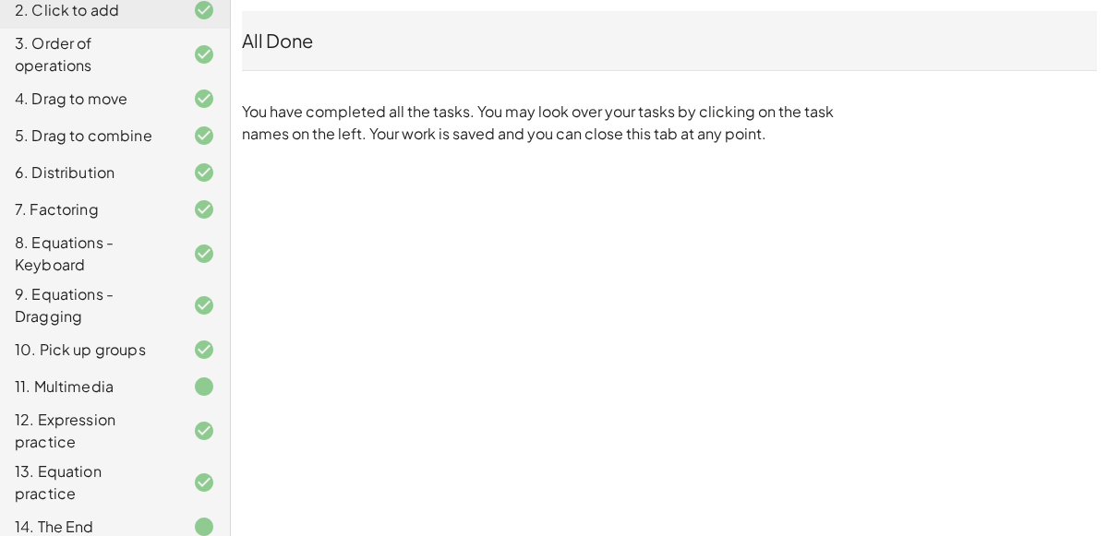
click at [82, 516] on div "14. The End" at bounding box center [89, 527] width 149 height 22
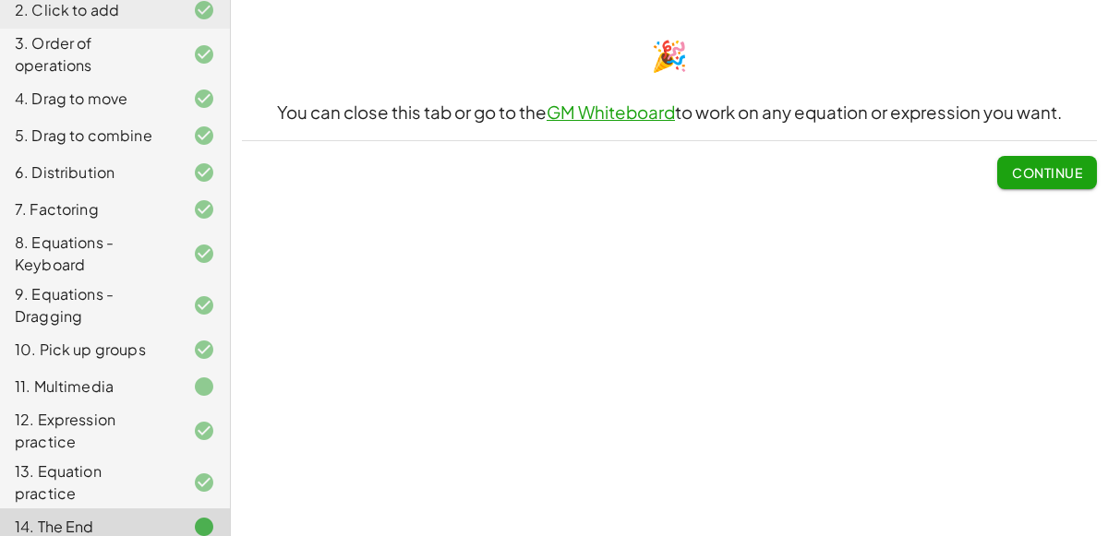
click at [174, 509] on div "12. Expression practice" at bounding box center [115, 527] width 230 height 37
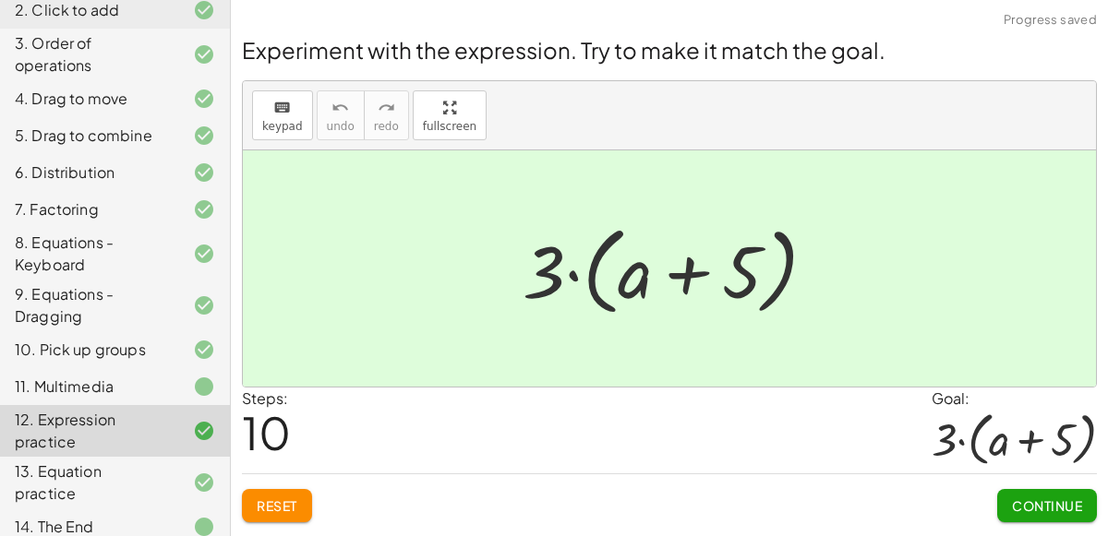
click at [180, 472] on div at bounding box center [189, 483] width 52 height 22
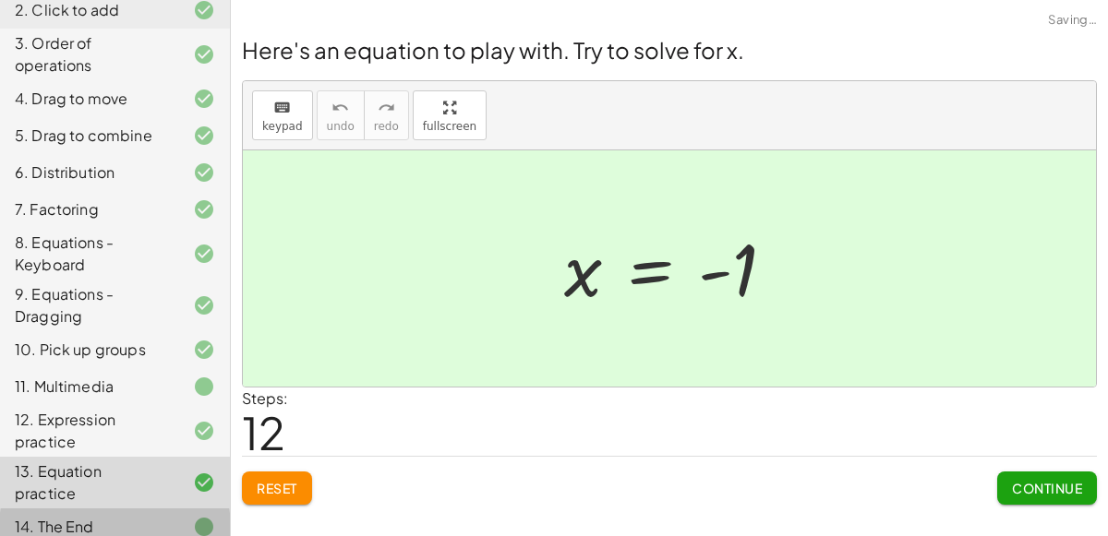
click at [190, 516] on div at bounding box center [189, 527] width 52 height 22
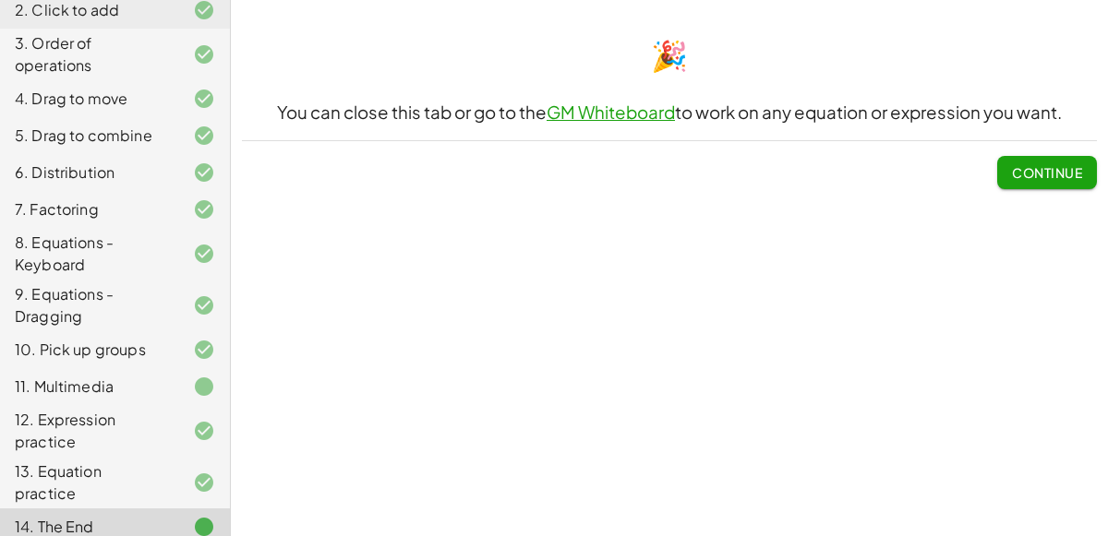
click at [1012, 173] on span "Continue" at bounding box center [1047, 172] width 70 height 17
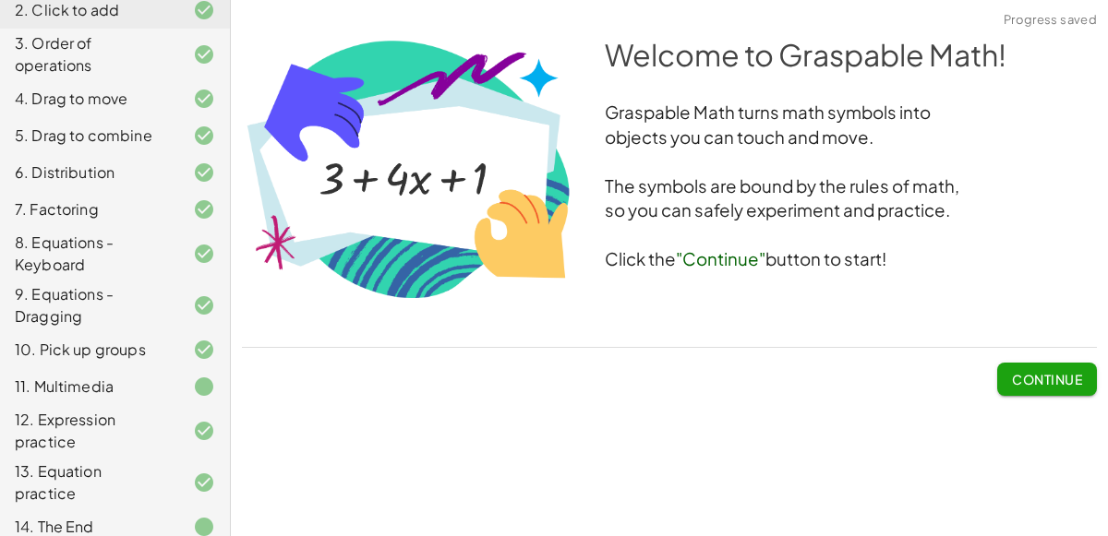
click at [1042, 368] on button "Continue" at bounding box center [1047, 379] width 100 height 33
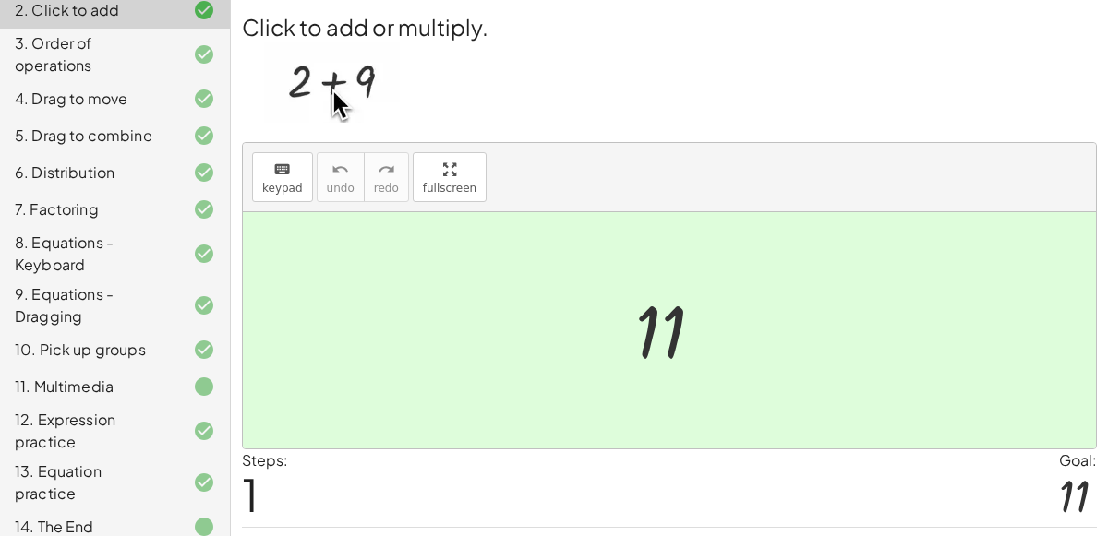
click at [81, 516] on div "14. The End" at bounding box center [89, 527] width 149 height 22
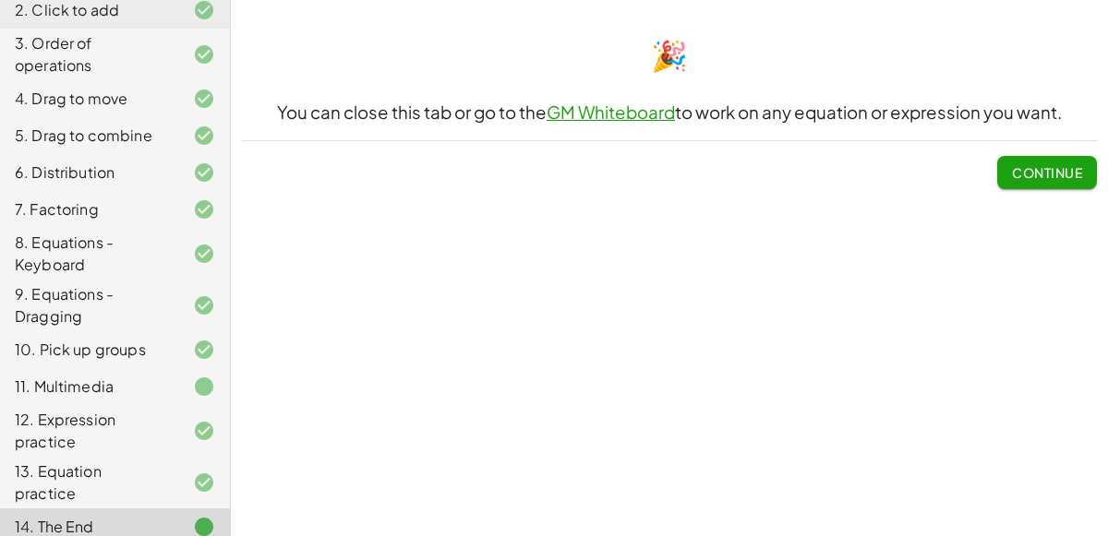
click at [77, 431] on div "12. Expression practice" at bounding box center [89, 431] width 149 height 44
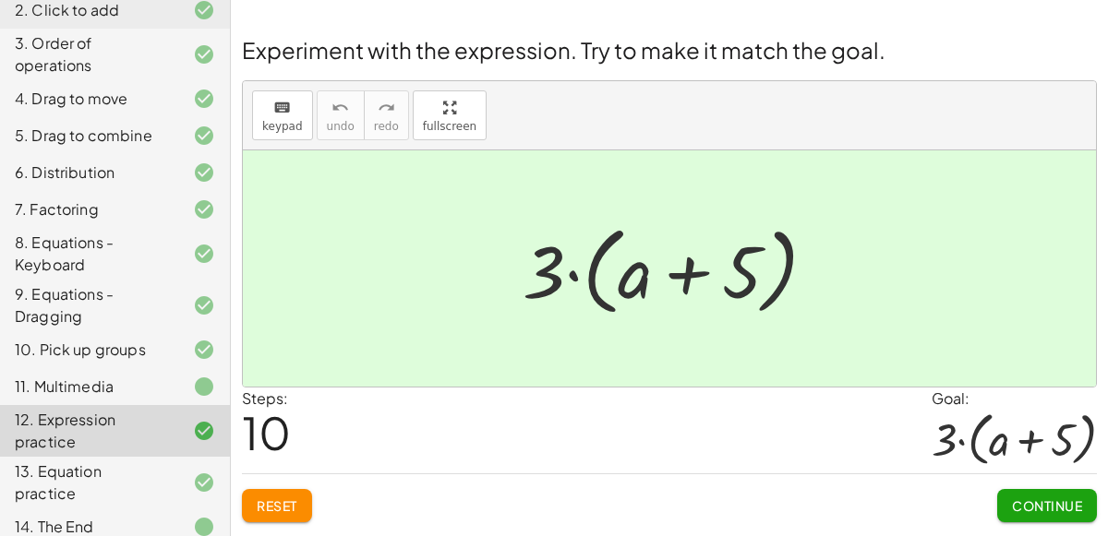
click at [182, 509] on div "14. The End" at bounding box center [115, 527] width 230 height 37
